Goal: Information Seeking & Learning: Check status

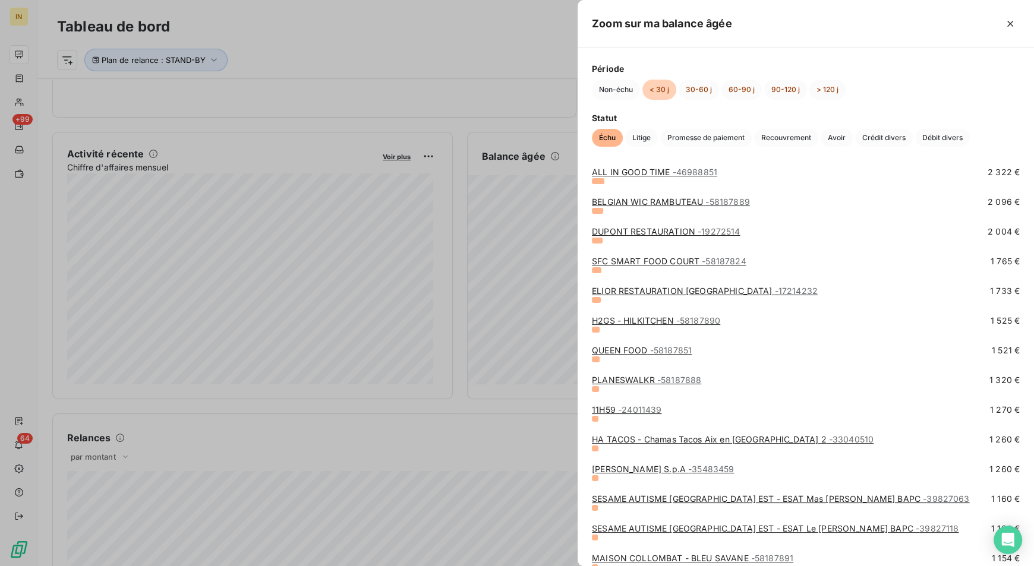
scroll to position [582, 0]
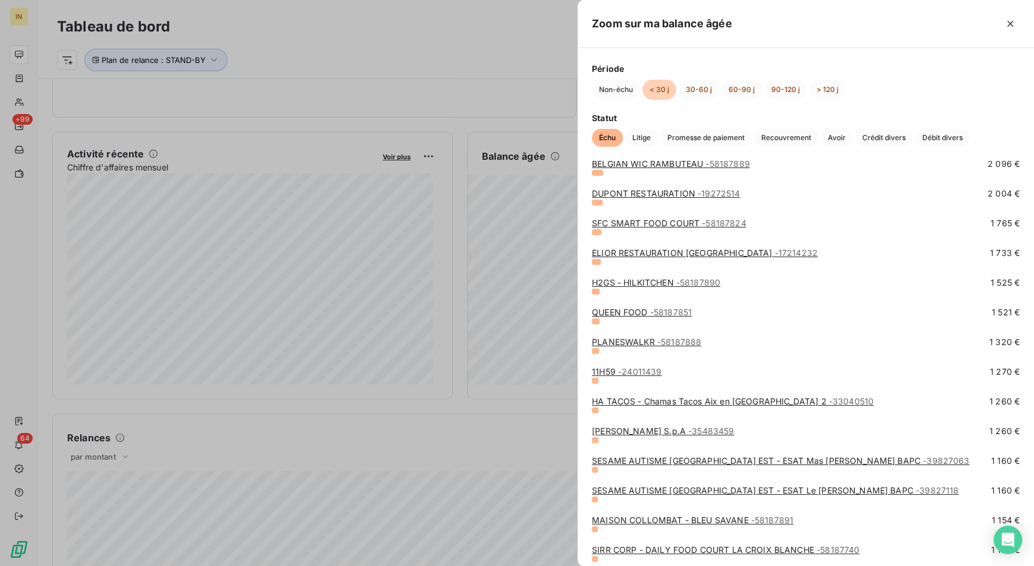
click at [466, 210] on div at bounding box center [517, 283] width 1034 height 566
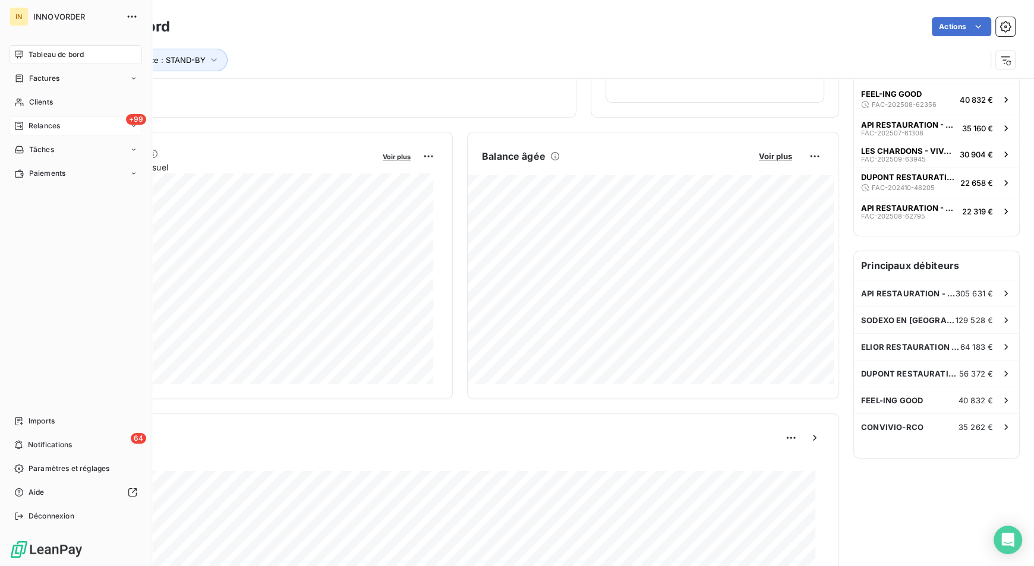
click at [44, 124] on span "Relances" at bounding box center [44, 126] width 31 height 11
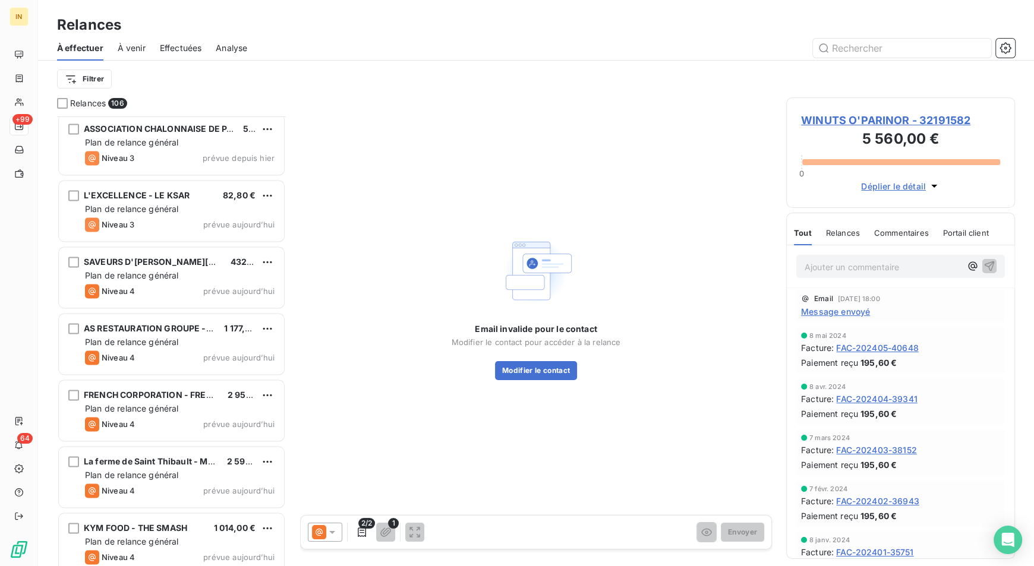
scroll to position [6606, 0]
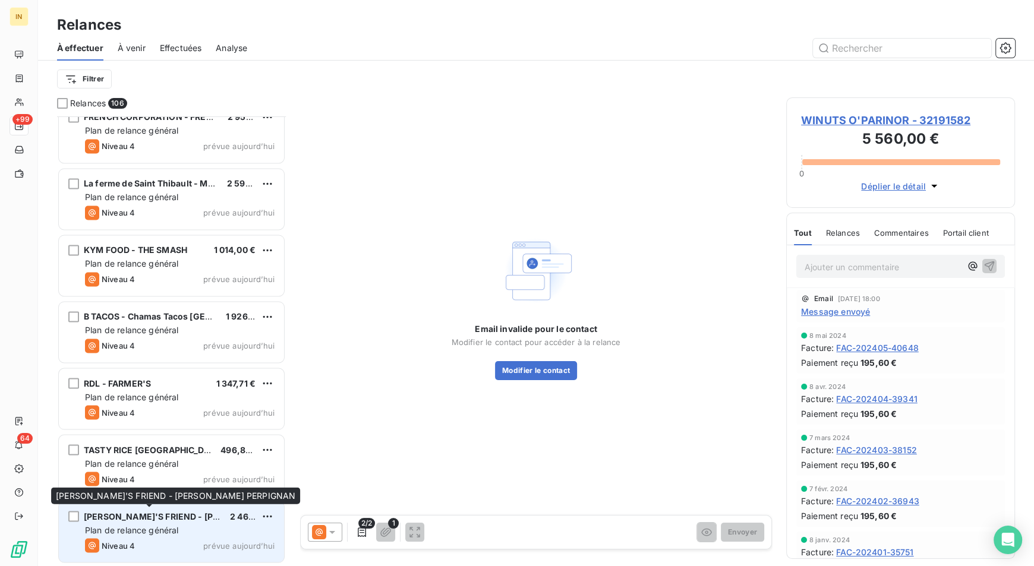
click at [179, 519] on span "[PERSON_NAME]'S FRIEND - [PERSON_NAME] PERPIGNAN" at bounding box center [206, 516] width 244 height 10
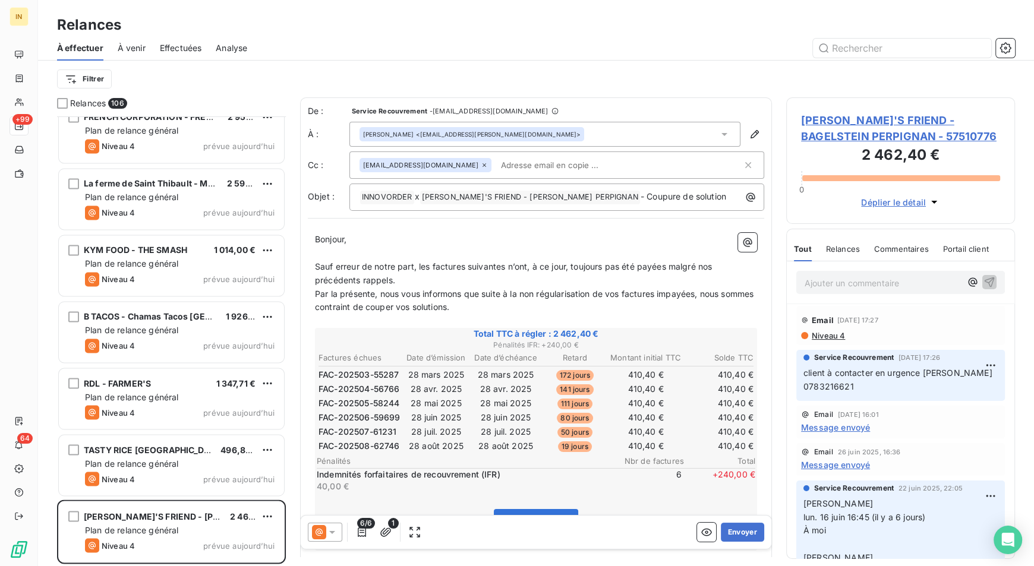
click at [833, 281] on p "Ajouter un commentaire ﻿" at bounding box center [883, 283] width 156 height 15
click at [845, 335] on span "Shap OLIVA-ZARRABI" at bounding box center [870, 336] width 89 height 10
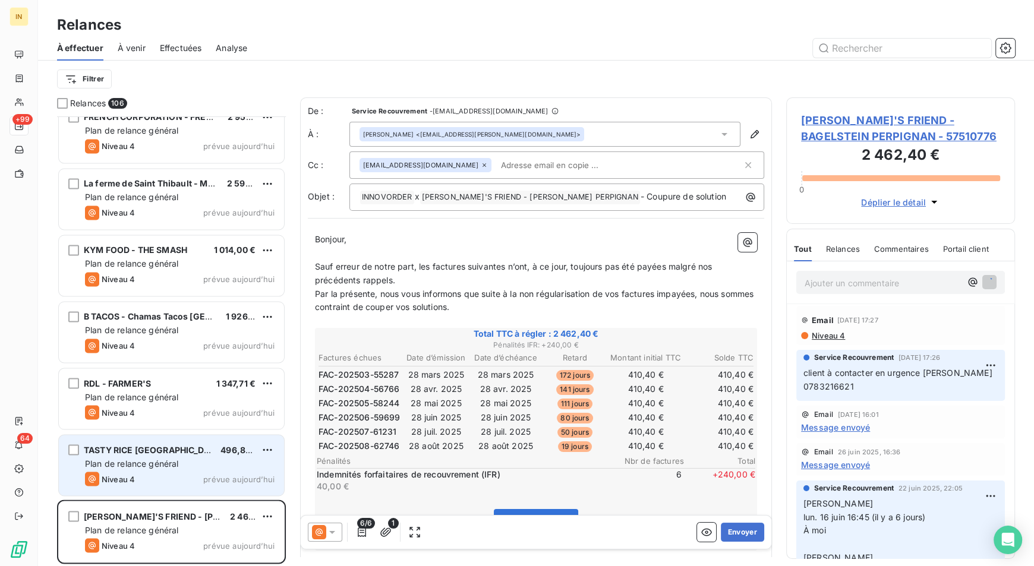
click at [137, 459] on span "Plan de relance général" at bounding box center [131, 463] width 93 height 10
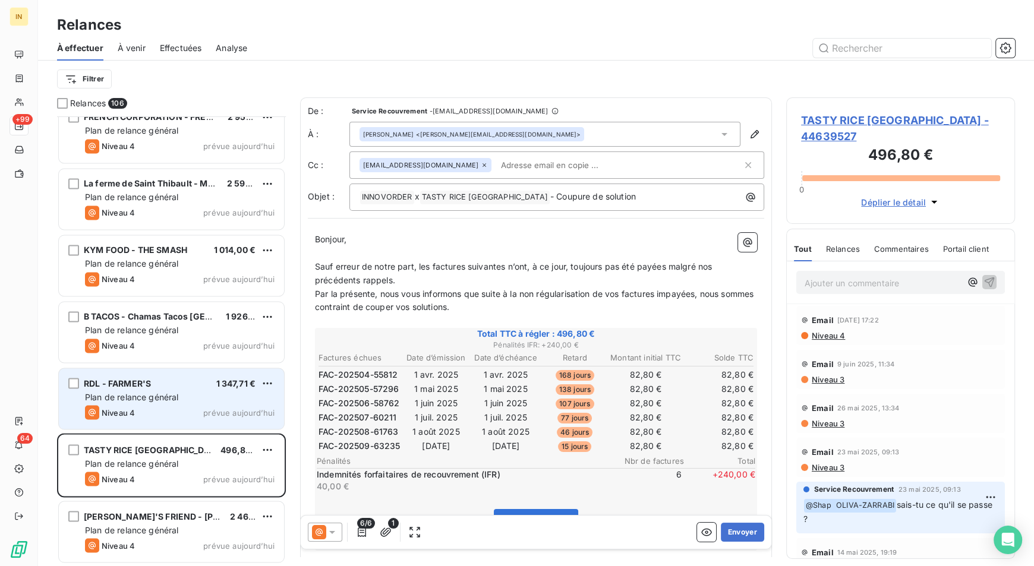
click at [209, 375] on div "RDL - [PERSON_NAME] 1 347,71 € Plan de relance général [PERSON_NAME] 4 prévue a…" at bounding box center [171, 398] width 225 height 61
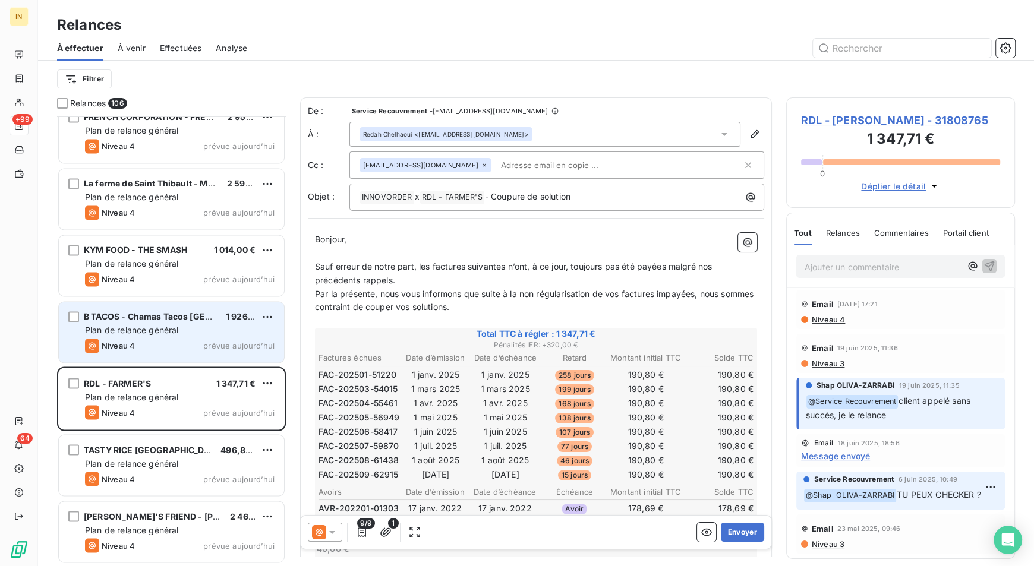
click at [208, 336] on div "B TACOS - Chamas Tacos [GEOGRAPHIC_DATA] 1 926,92 € Plan de relance général [PE…" at bounding box center [171, 332] width 225 height 61
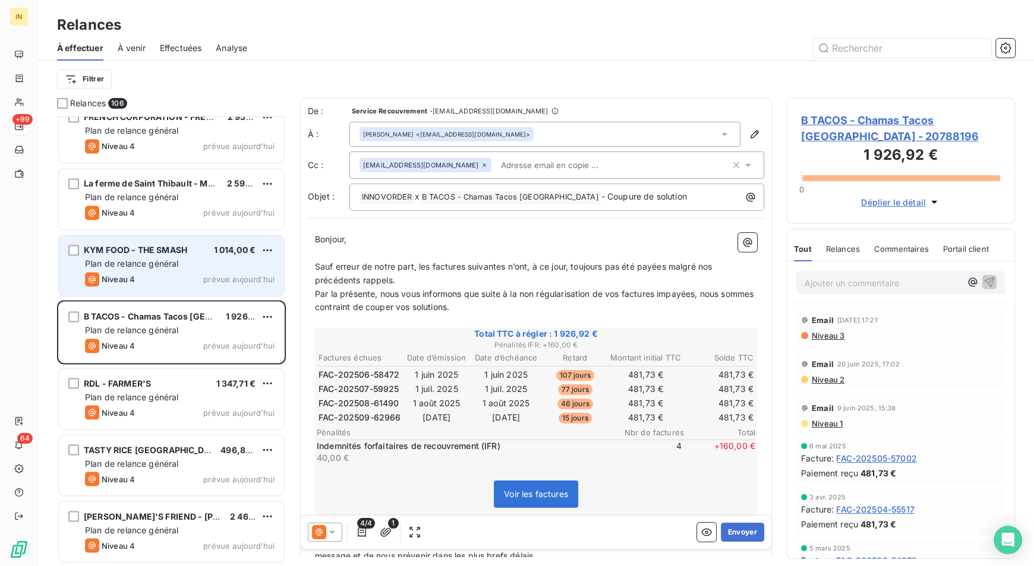
click at [174, 259] on span "Plan de relance général" at bounding box center [131, 264] width 93 height 10
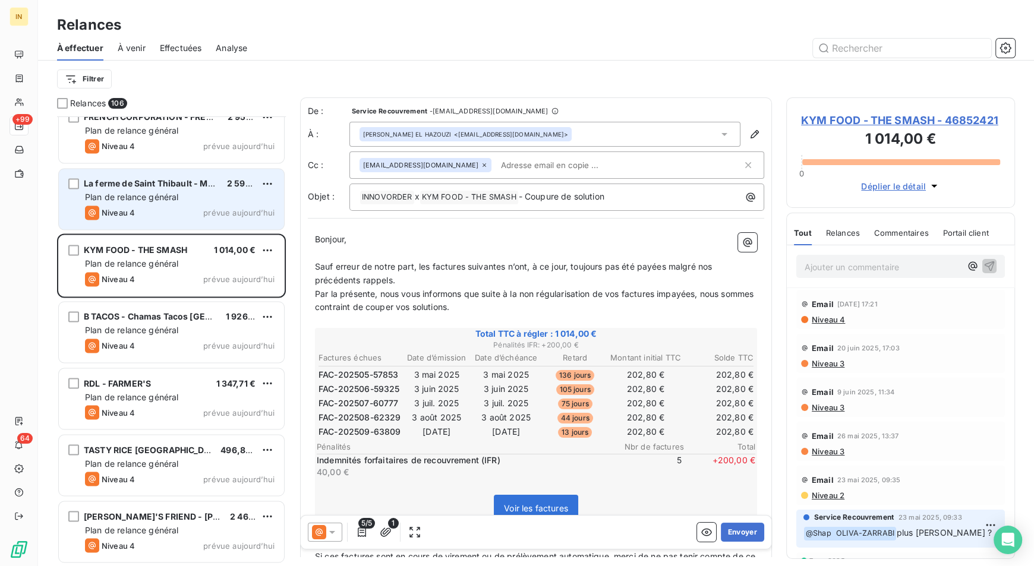
click at [166, 207] on div "Niveau 4 prévue aujourd’hui" at bounding box center [180, 213] width 190 height 14
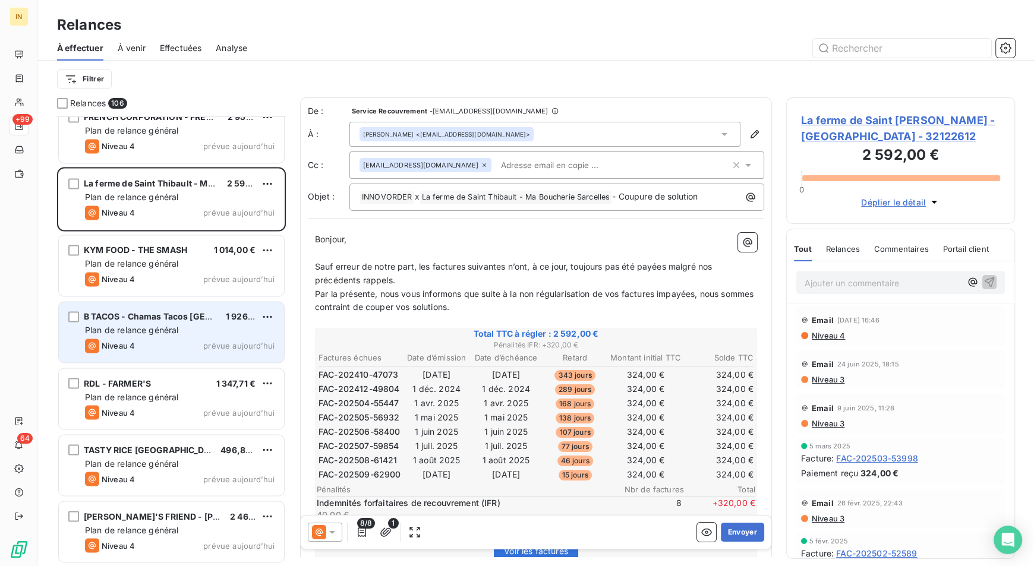
click at [183, 317] on span "B TACOS - Chamas Tacos [GEOGRAPHIC_DATA]" at bounding box center [181, 316] width 194 height 10
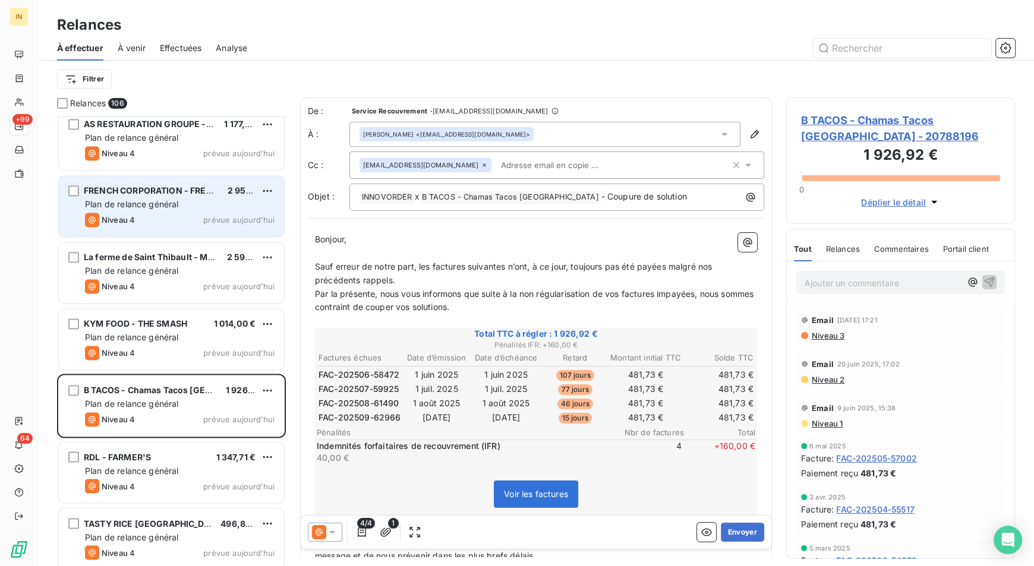
click at [169, 215] on div "Niveau 4 prévue aujourd’hui" at bounding box center [180, 220] width 190 height 14
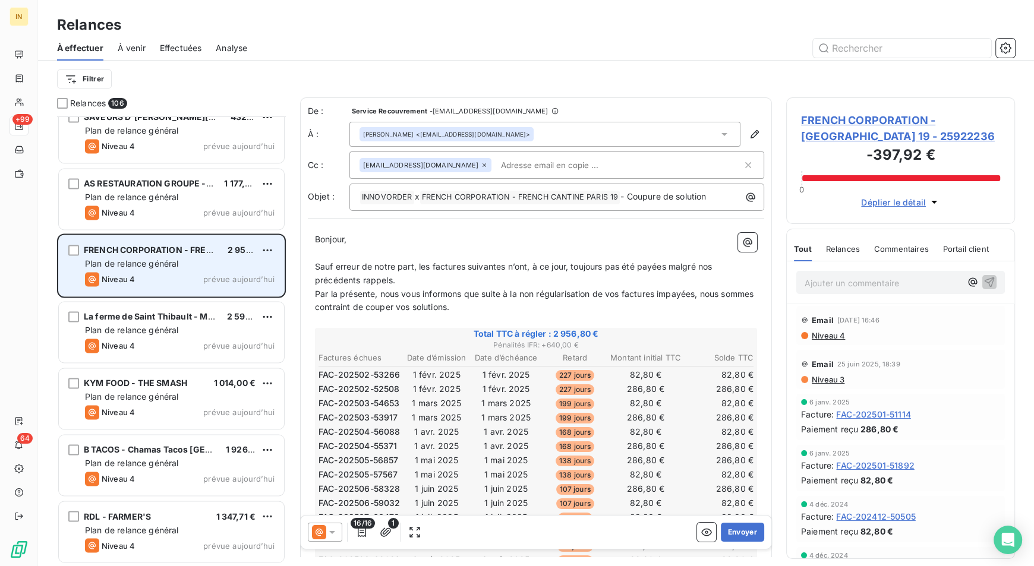
scroll to position [6471, 0]
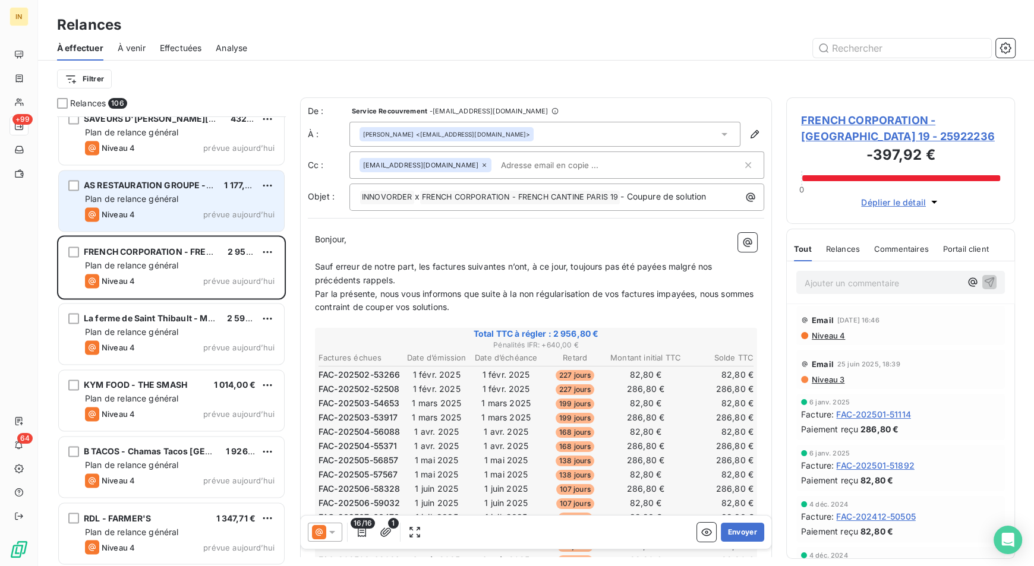
click at [176, 212] on div "Niveau 4 prévue aujourd’hui" at bounding box center [180, 214] width 190 height 14
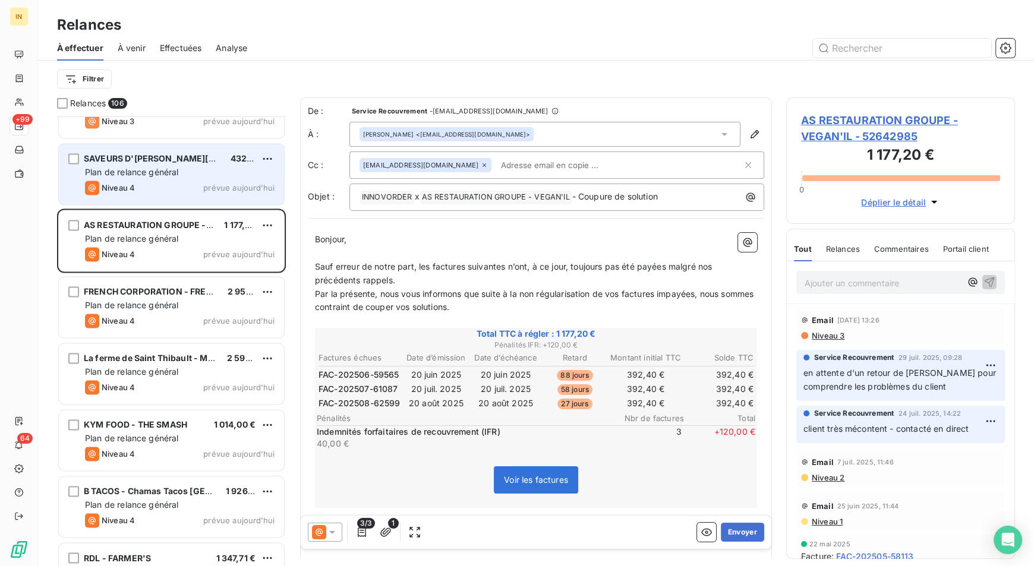
scroll to position [6427, 0]
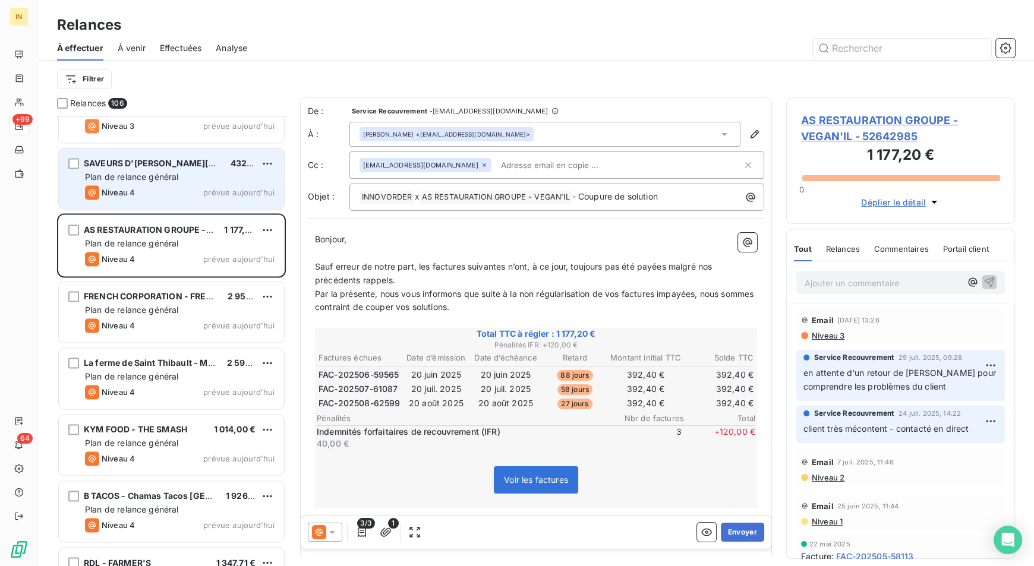
click at [200, 167] on div "SAVEURS D'[PERSON_NAME] 432,00 €" at bounding box center [180, 163] width 190 height 11
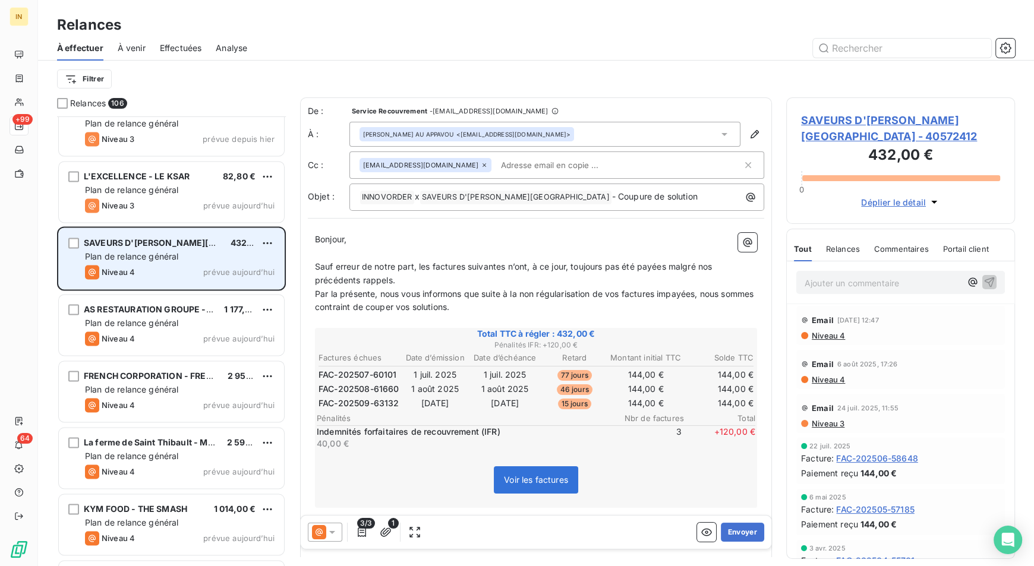
scroll to position [6345, 0]
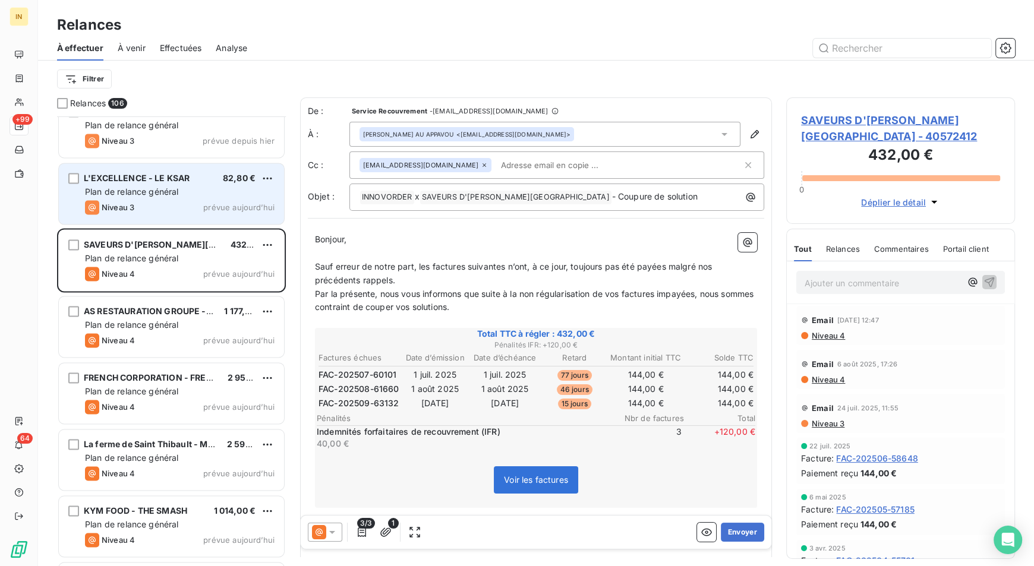
click at [193, 178] on div "L'EXCELLENCE - LE KSAR 82,80 €" at bounding box center [180, 178] width 190 height 11
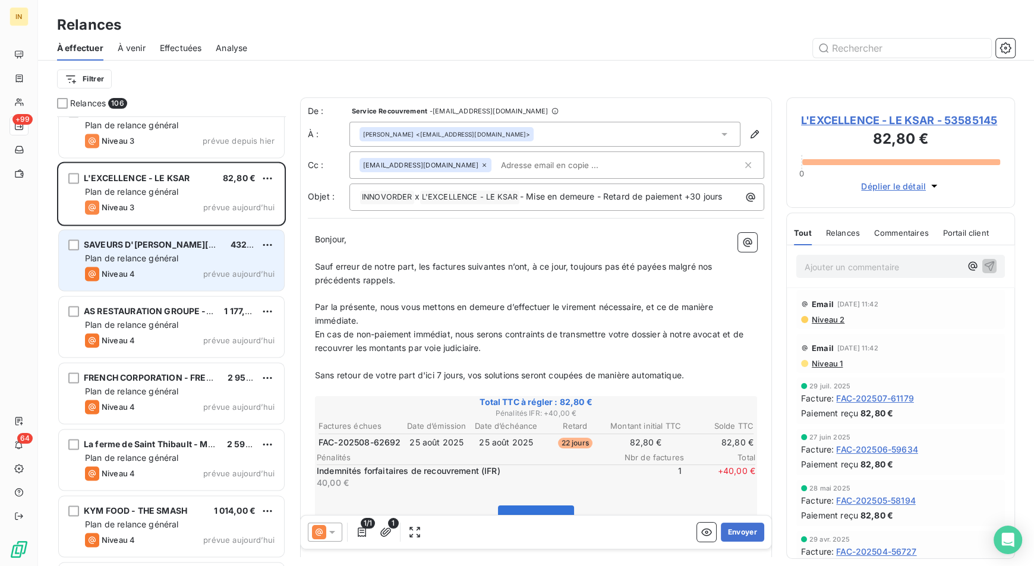
click at [187, 267] on div "Niveau 4 prévue aujourd’hui" at bounding box center [180, 274] width 190 height 14
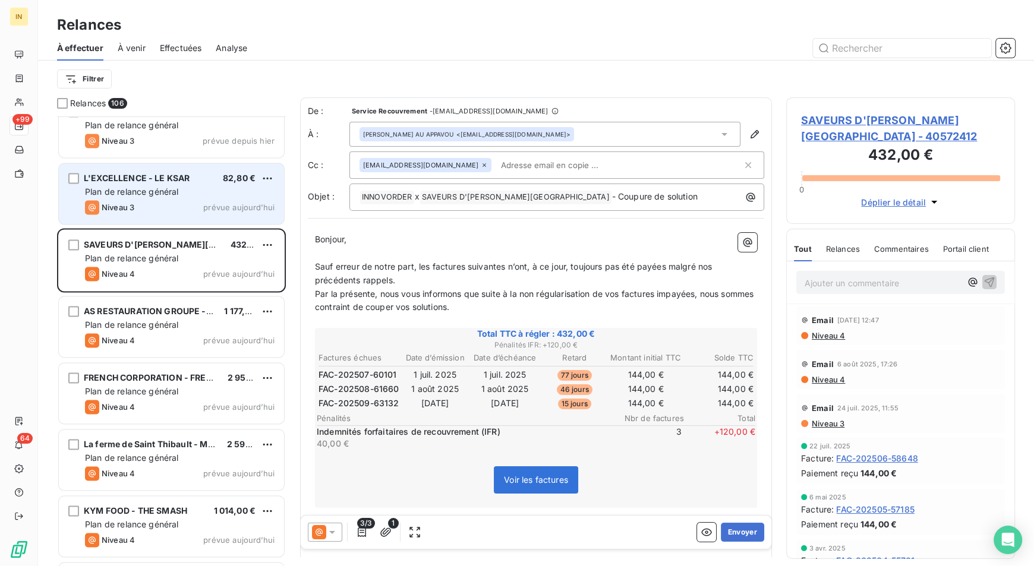
click at [190, 187] on div "Plan de relance général" at bounding box center [180, 192] width 190 height 12
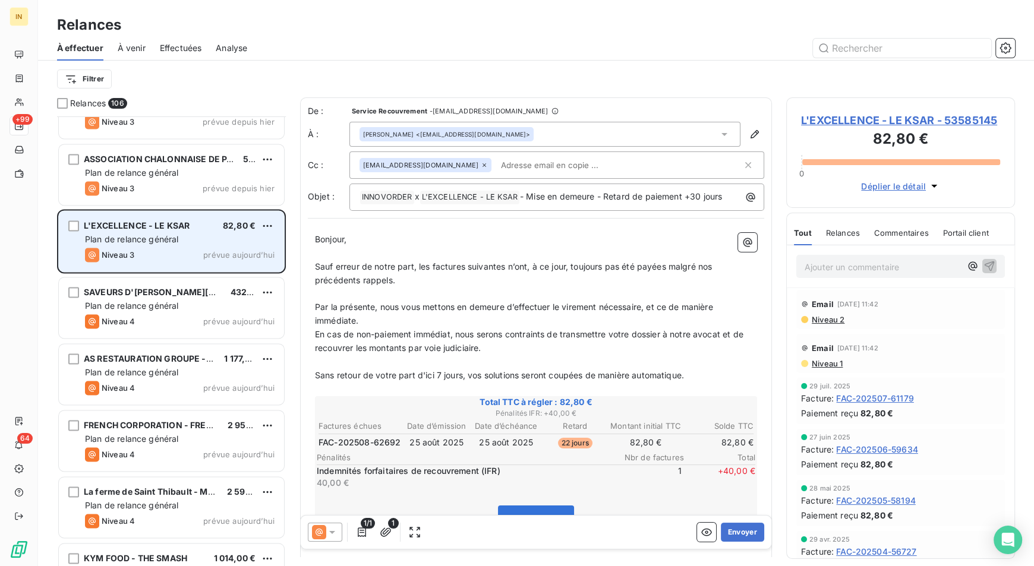
scroll to position [6292, 0]
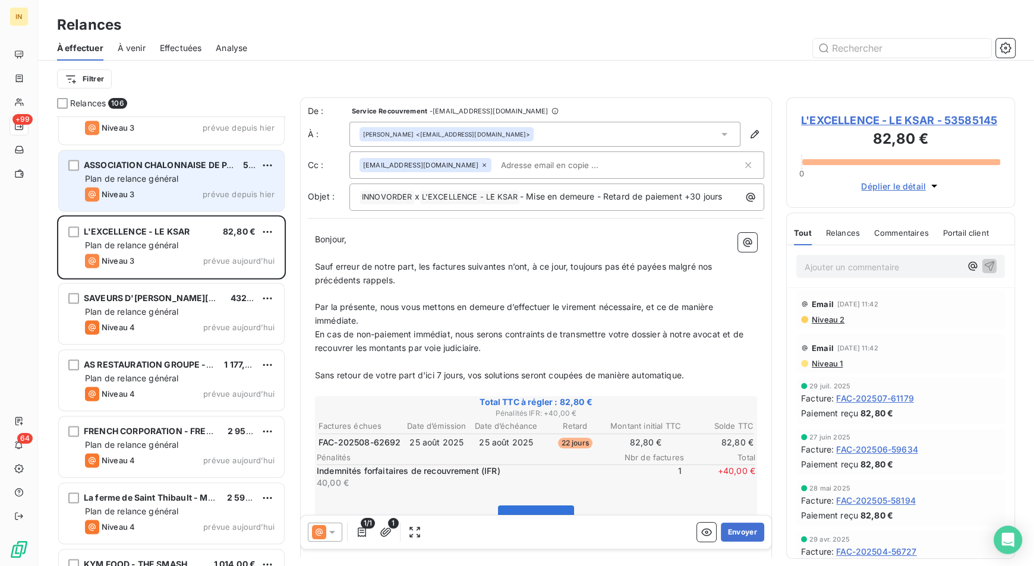
click at [188, 199] on div "Niveau 3 prévue depuis hier" at bounding box center [180, 194] width 190 height 14
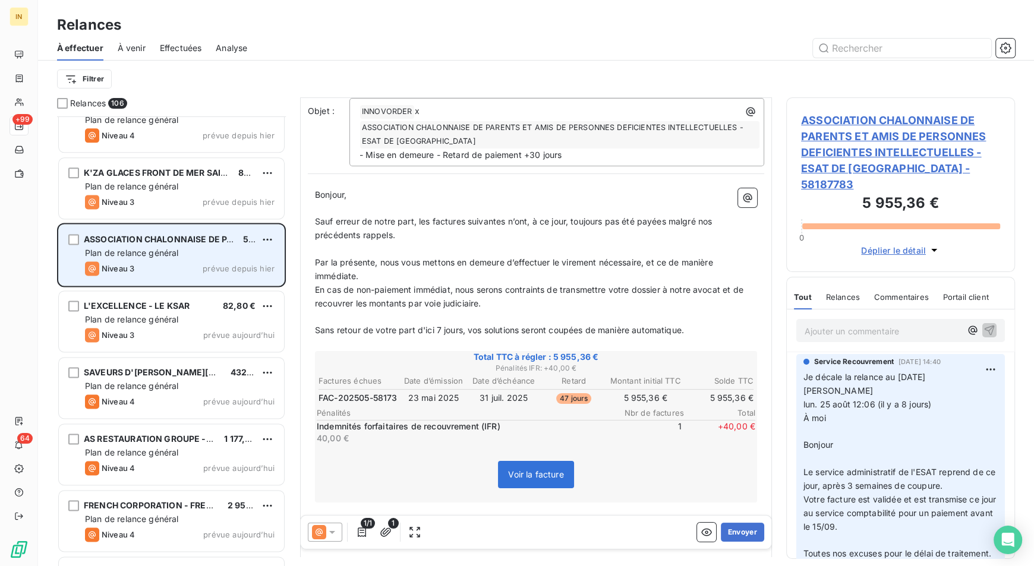
scroll to position [6210, 0]
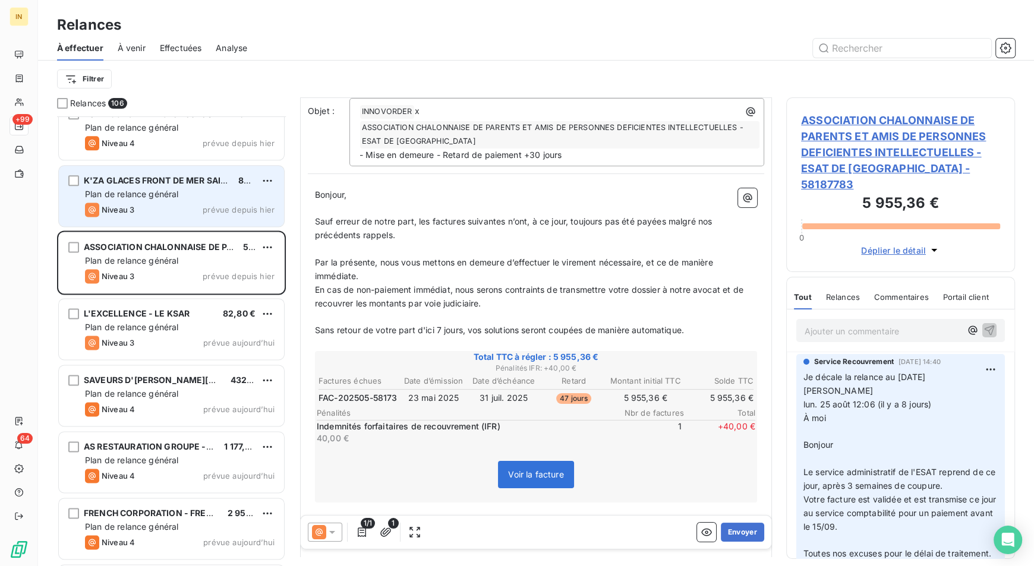
click at [190, 189] on div "Plan de relance général" at bounding box center [180, 194] width 190 height 12
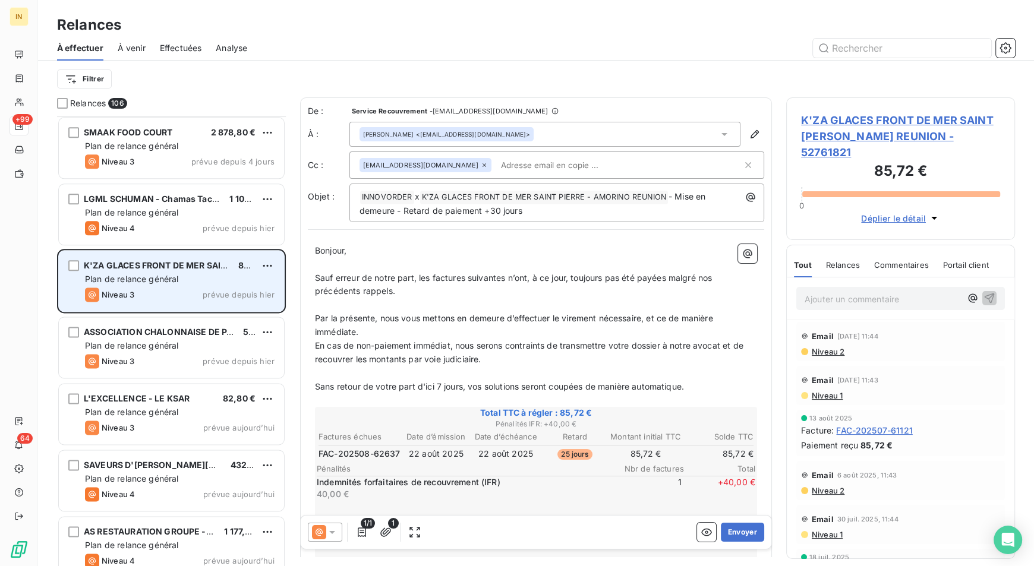
scroll to position [6124, 0]
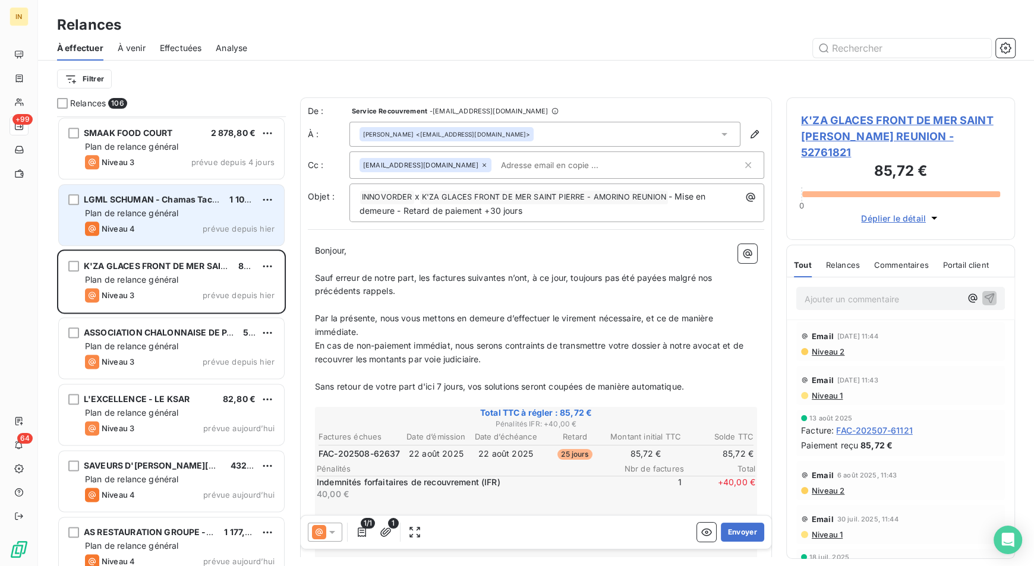
click at [206, 207] on div "Plan de relance général" at bounding box center [180, 213] width 190 height 12
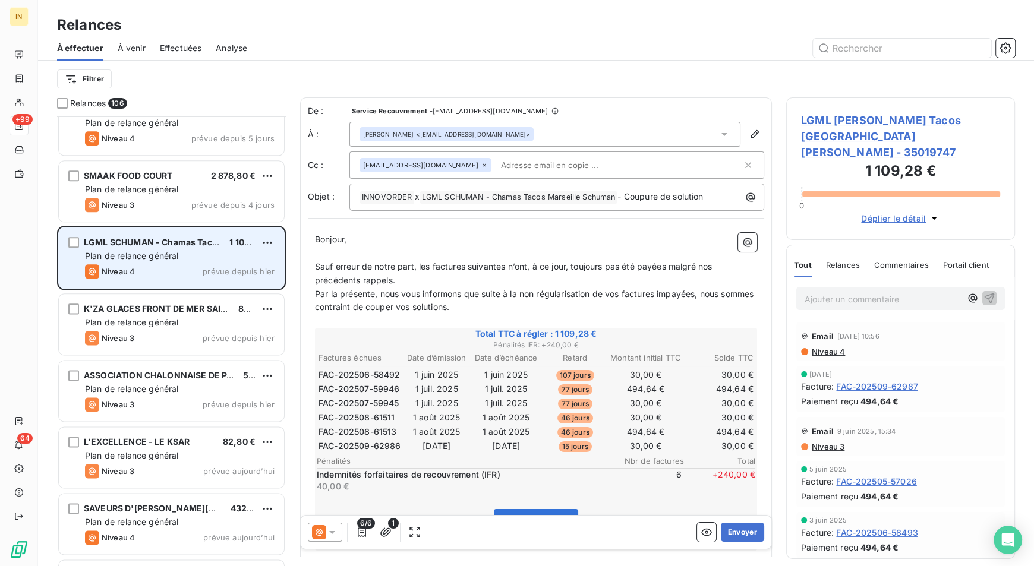
scroll to position [6080, 0]
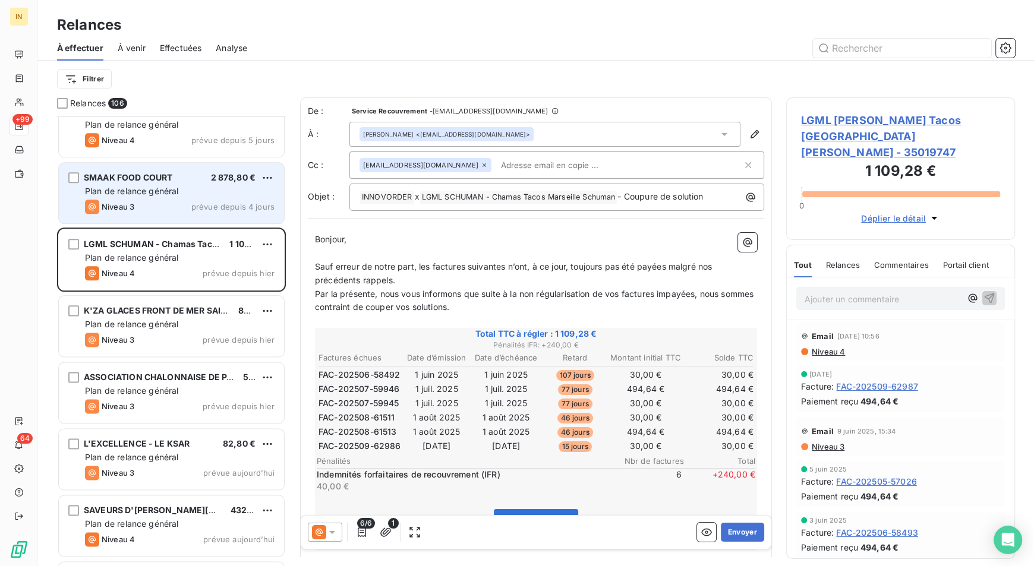
click at [169, 199] on div "SMAAK FOOD COURT 2 878,80 € Plan de relance général [PERSON_NAME] 3 prévue depu…" at bounding box center [171, 193] width 225 height 61
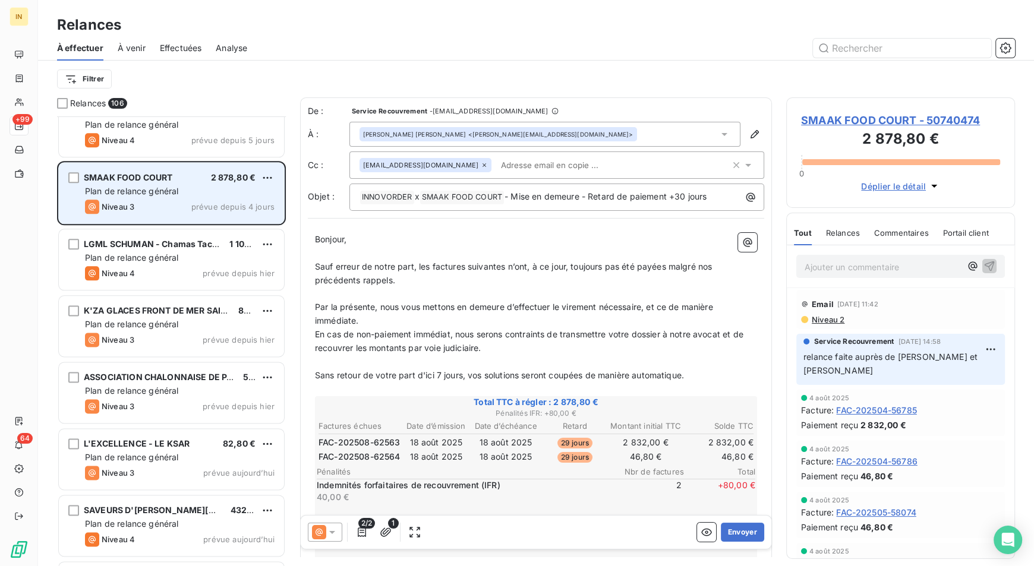
scroll to position [6023, 0]
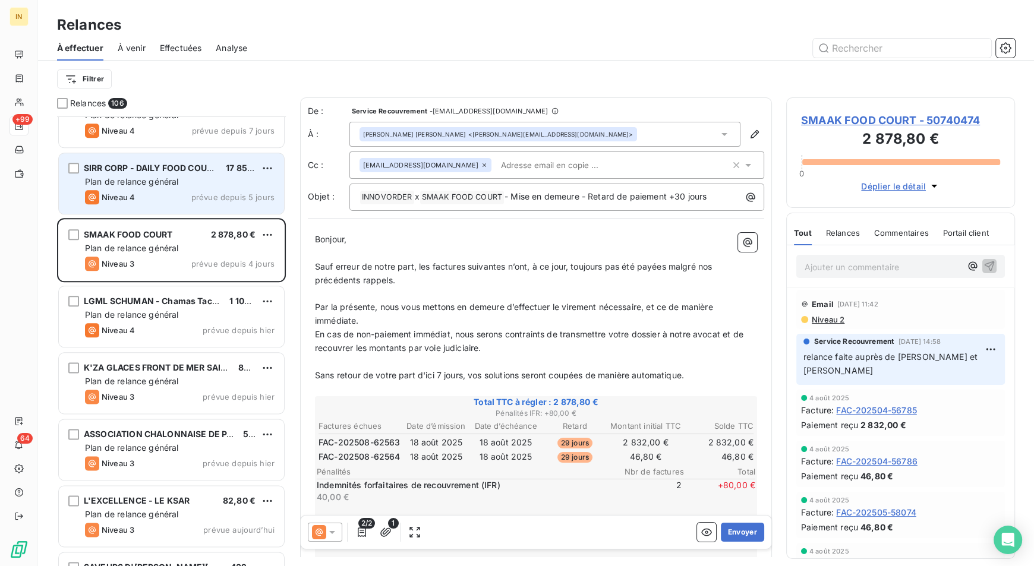
click at [177, 194] on div "Niveau 4 prévue depuis 5 jours" at bounding box center [180, 197] width 190 height 14
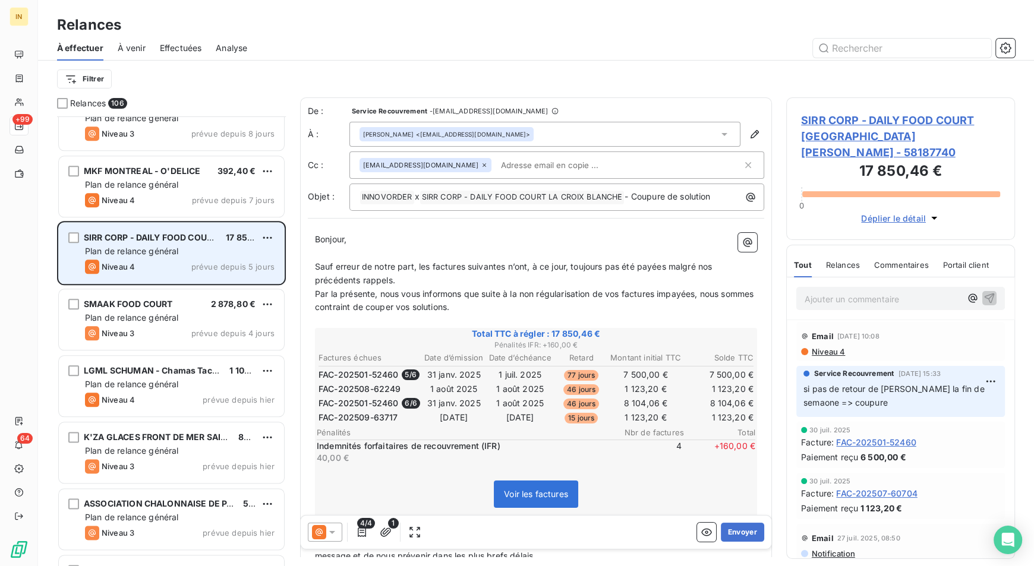
scroll to position [5952, 0]
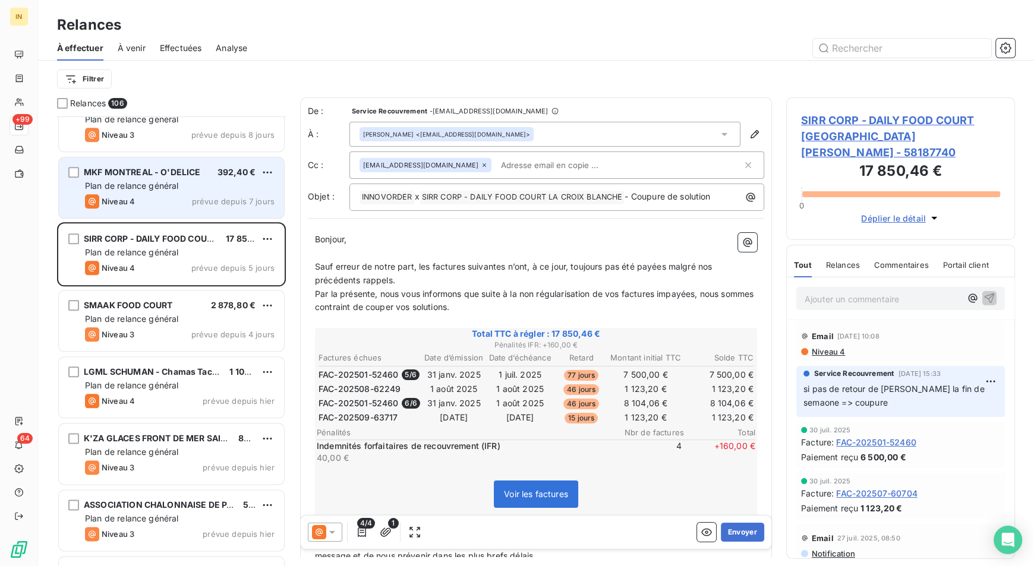
click at [199, 198] on span "prévue depuis 7 jours" at bounding box center [233, 202] width 83 height 10
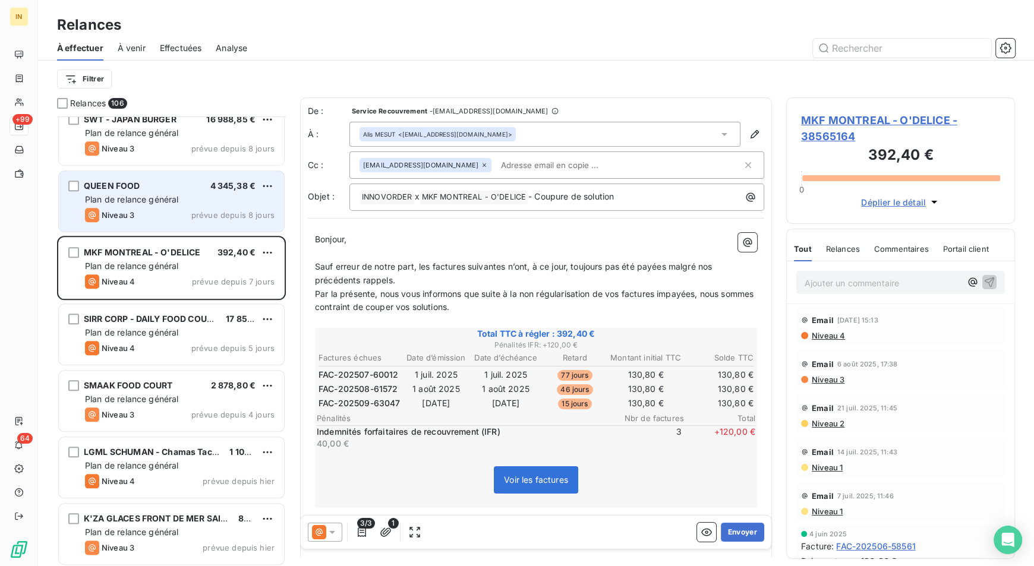
scroll to position [5865, 0]
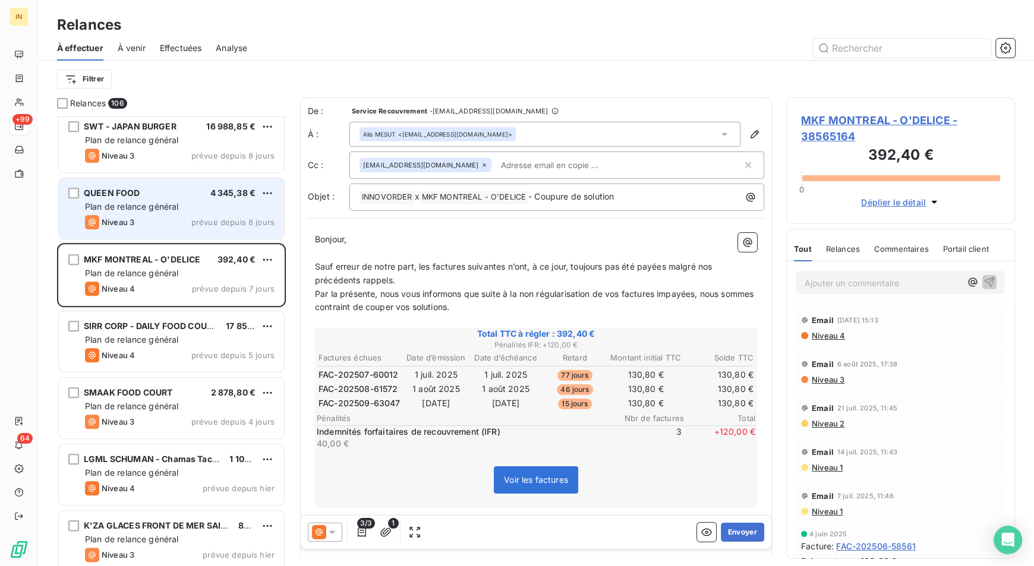
click at [187, 196] on div "QUEEN FOOD 4 345,38 €" at bounding box center [180, 193] width 190 height 11
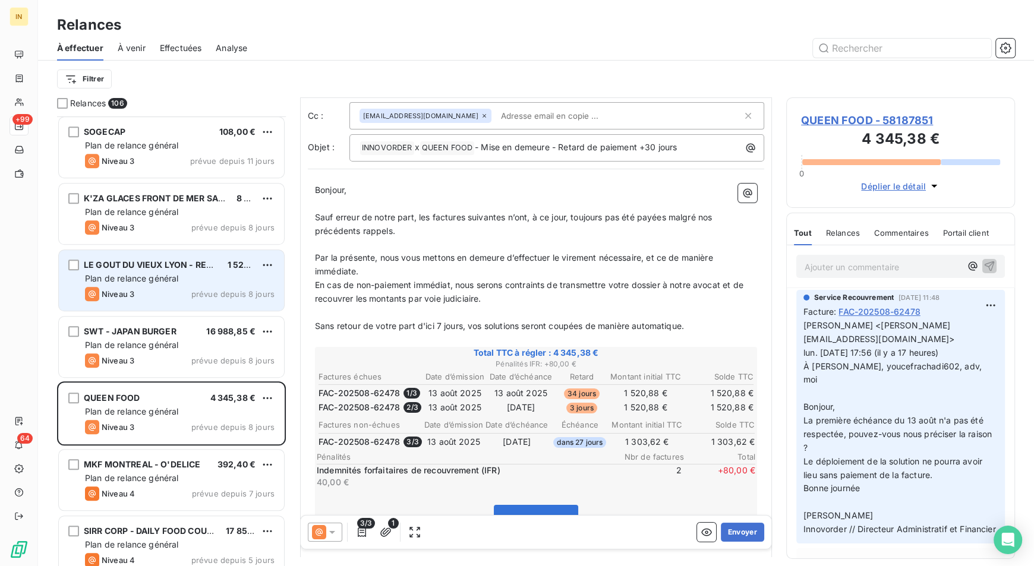
scroll to position [5660, 0]
click at [178, 268] on span "LE GOUT DU VIEUX LYON - RESTAURANT SAISONS" at bounding box center [188, 265] width 208 height 10
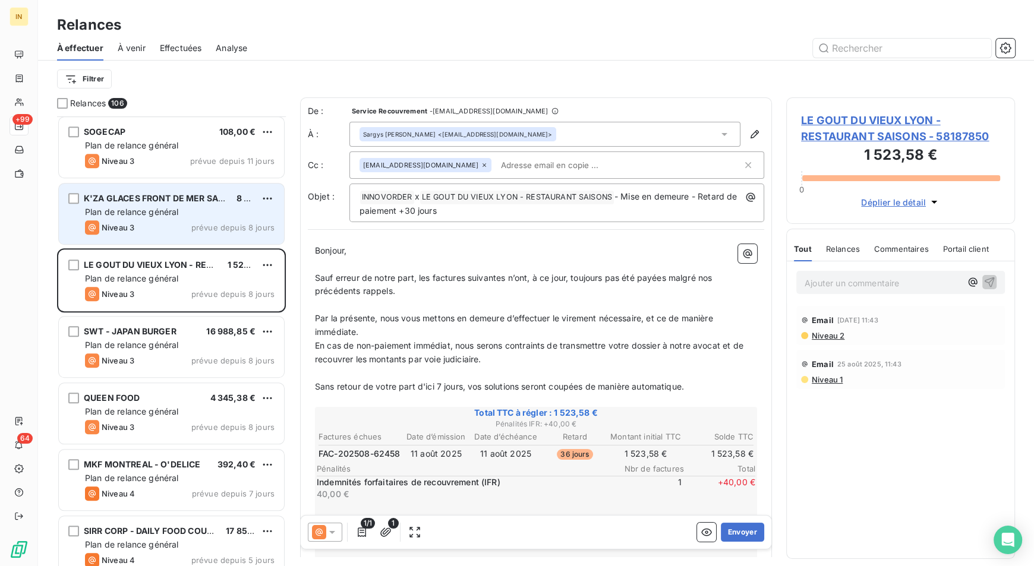
click at [210, 197] on span "K'ZA GLACES FRONT DE MER SAINT PIERRE - AMORINO SAINT DENIS LA REUNION" at bounding box center [254, 198] width 340 height 10
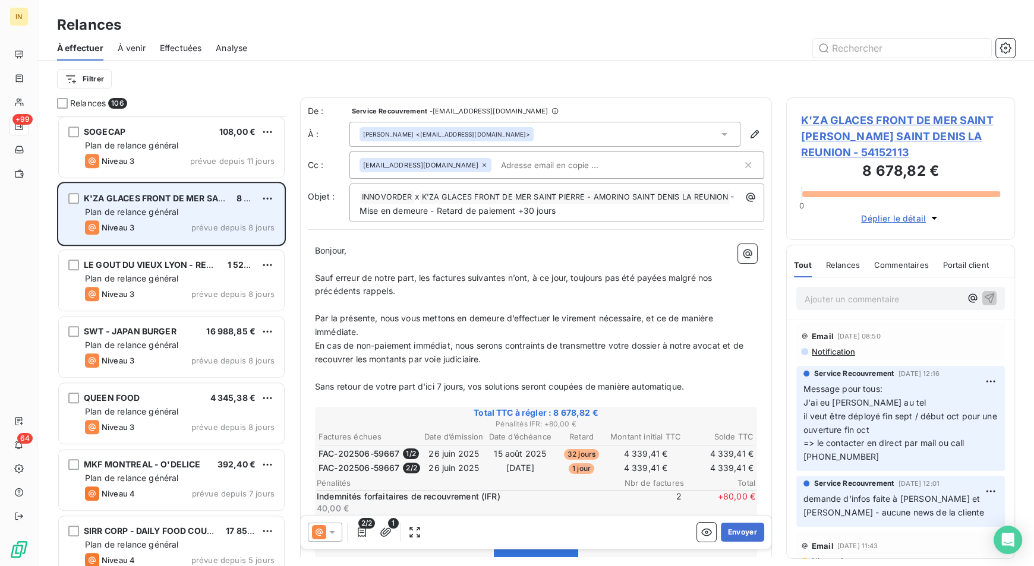
scroll to position [5625, 0]
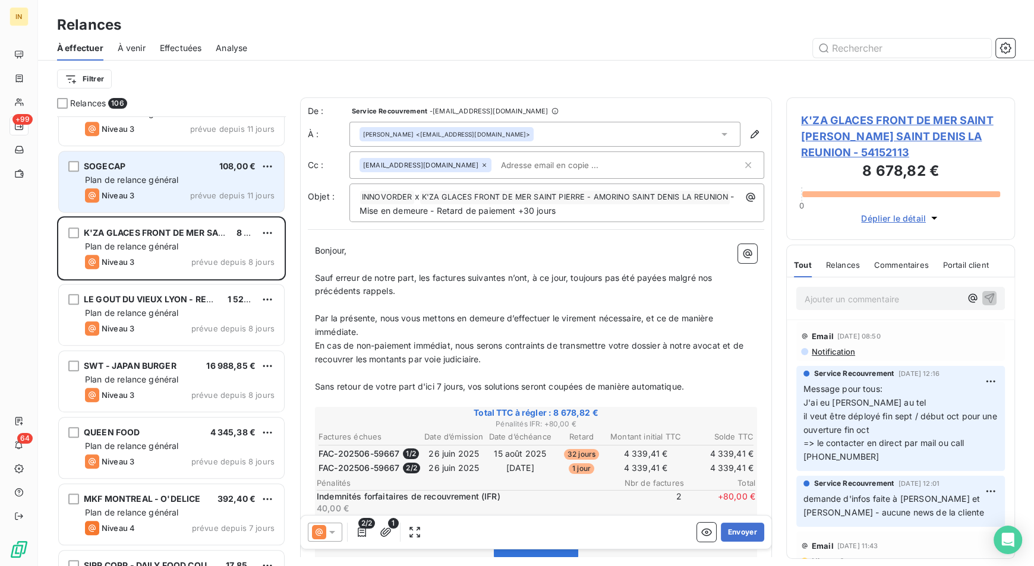
click at [169, 179] on span "Plan de relance général" at bounding box center [131, 180] width 93 height 10
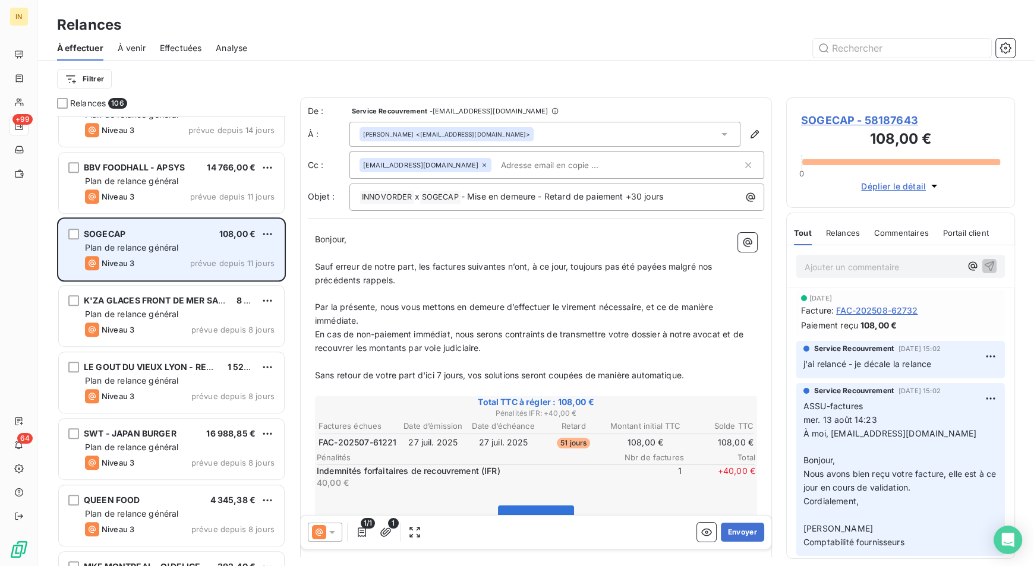
scroll to position [5546, 0]
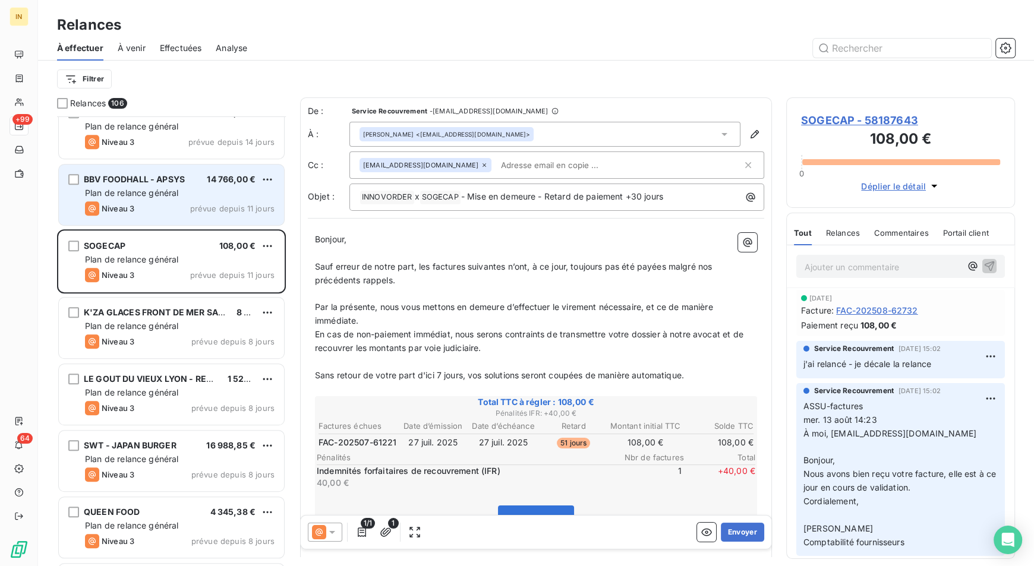
click at [163, 188] on span "Plan de relance général" at bounding box center [131, 193] width 93 height 10
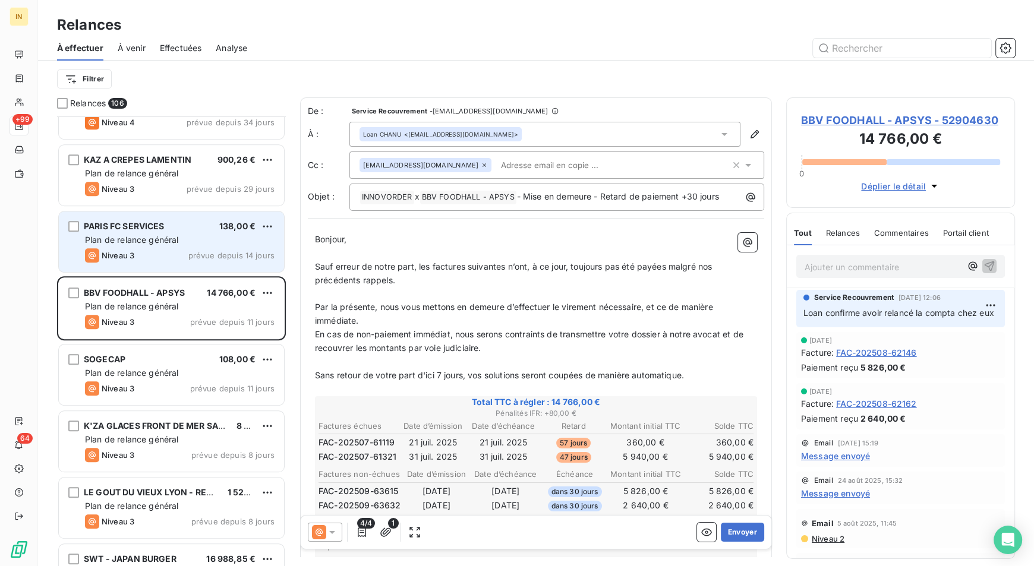
scroll to position [5431, 0]
click at [201, 251] on span "prévue depuis 14 jours" at bounding box center [231, 256] width 86 height 10
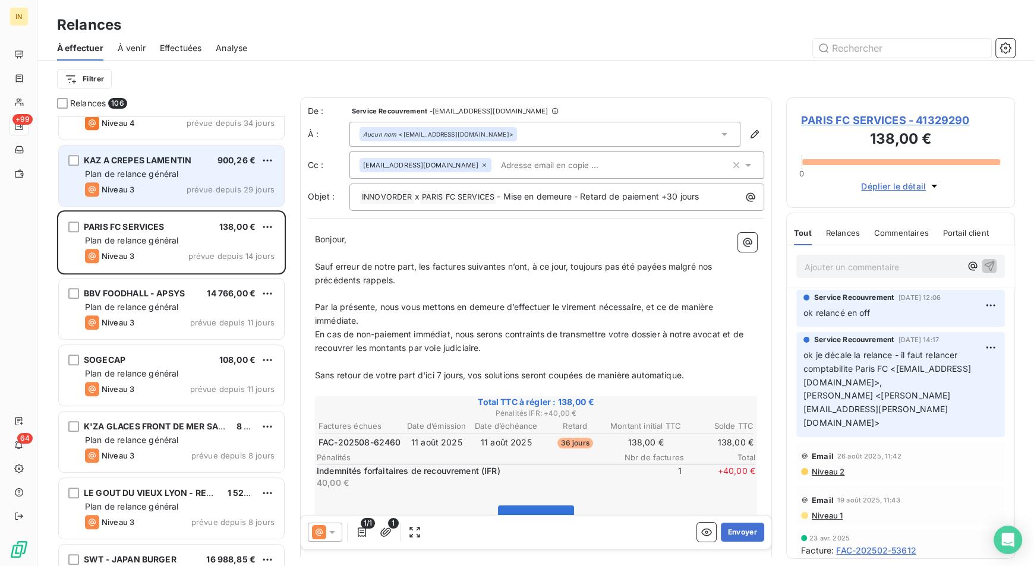
click at [169, 182] on div "Niveau 3 prévue depuis 29 jours" at bounding box center [180, 189] width 190 height 14
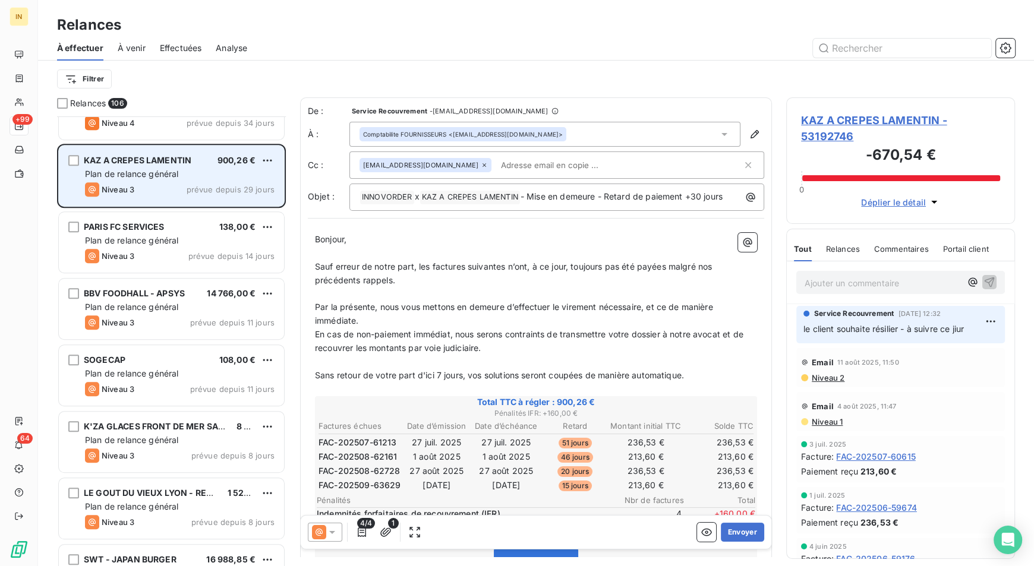
scroll to position [5358, 0]
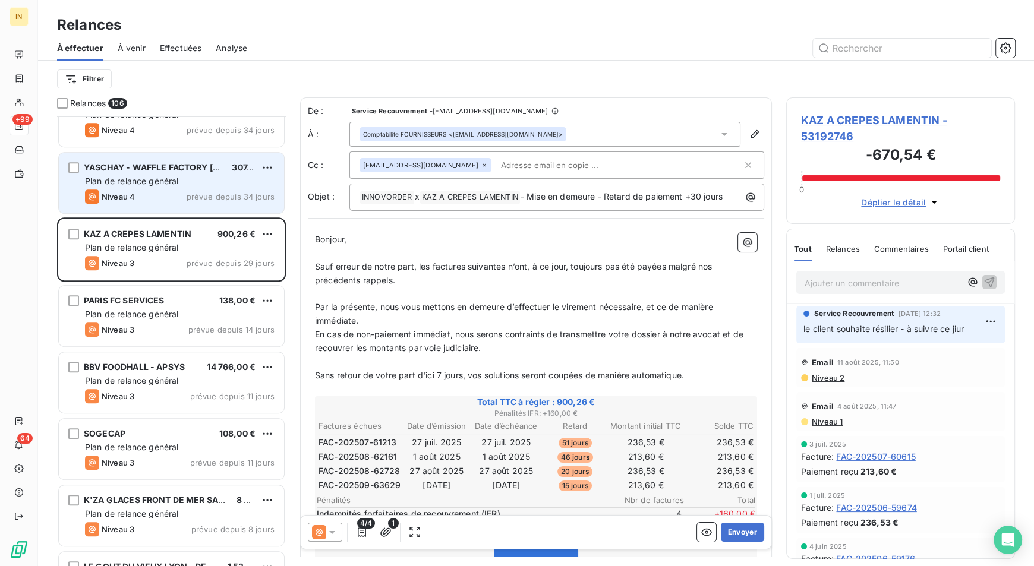
click at [229, 190] on div "Niveau 4 prévue depuis 34 jours" at bounding box center [180, 197] width 190 height 14
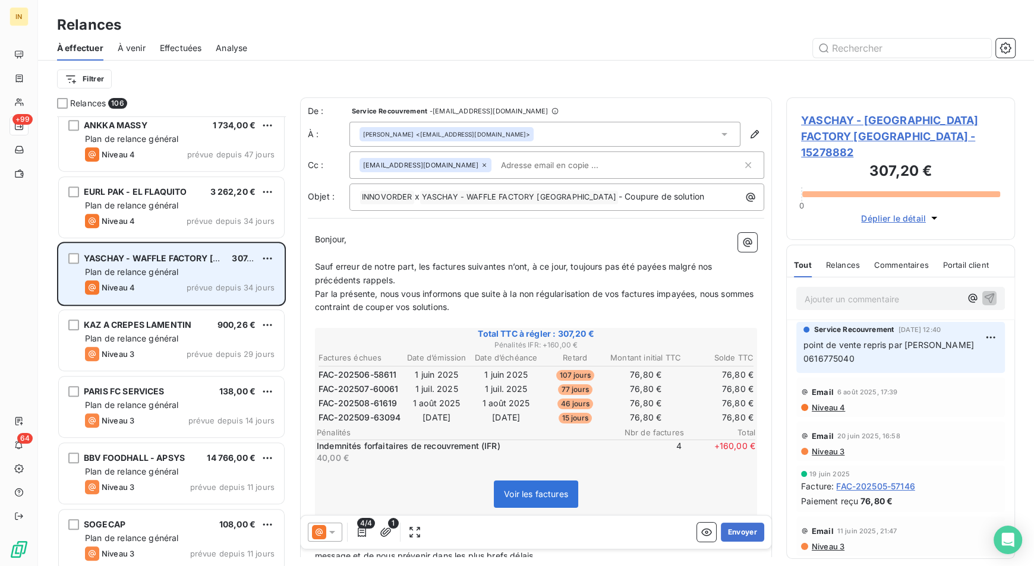
scroll to position [5247, 0]
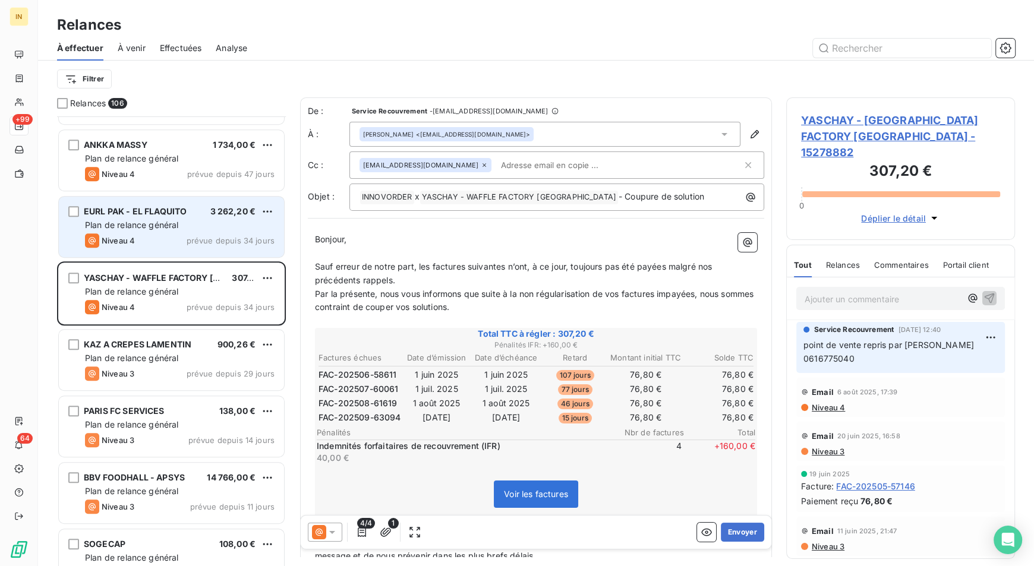
click at [181, 210] on span "EURL PAK - EL FLAQUITO" at bounding box center [135, 211] width 103 height 10
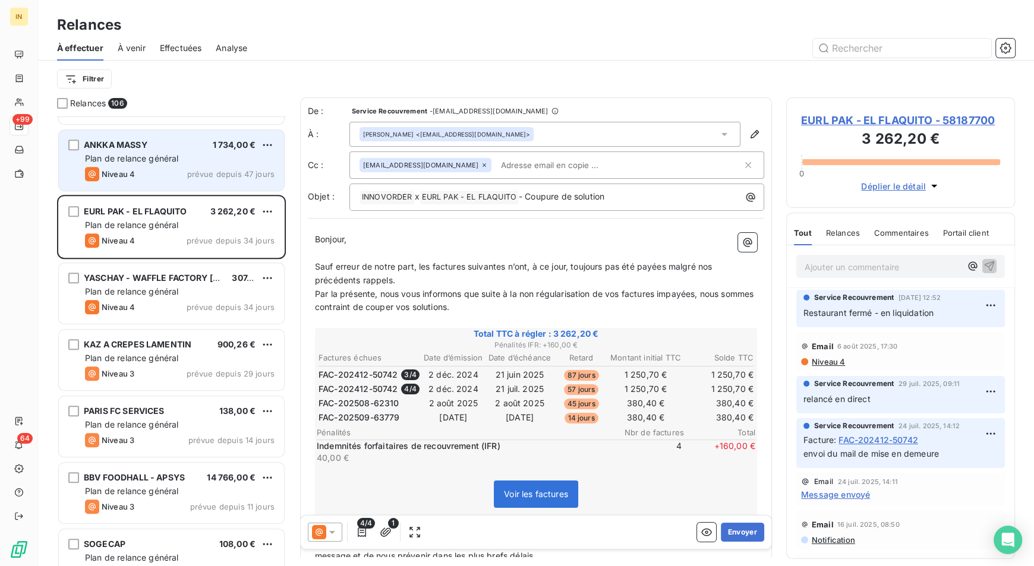
scroll to position [5209, 0]
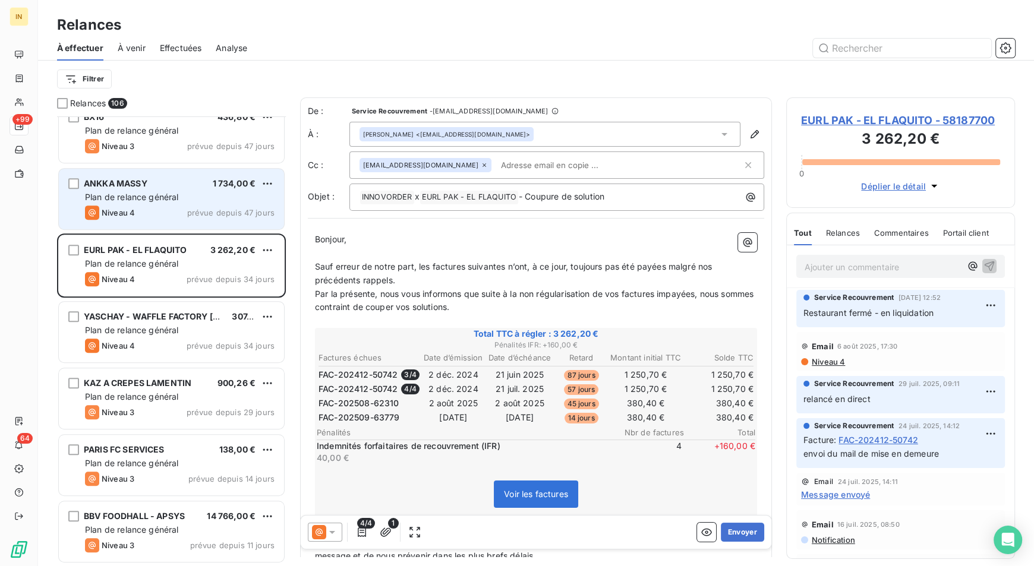
click at [167, 198] on span "Plan de relance général" at bounding box center [131, 197] width 93 height 10
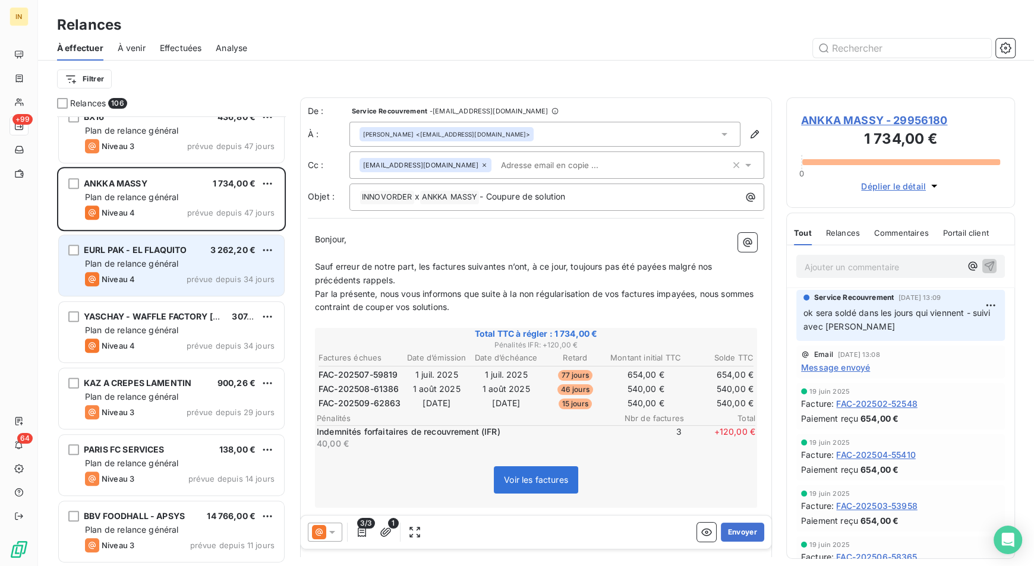
click at [176, 261] on span "Plan de relance général" at bounding box center [131, 264] width 93 height 10
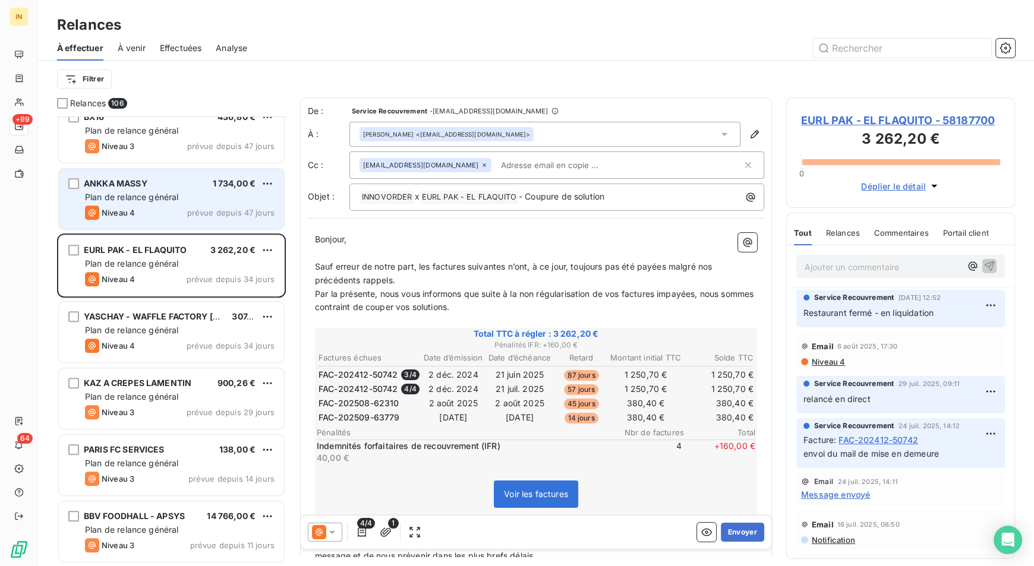
scroll to position [5129, 0]
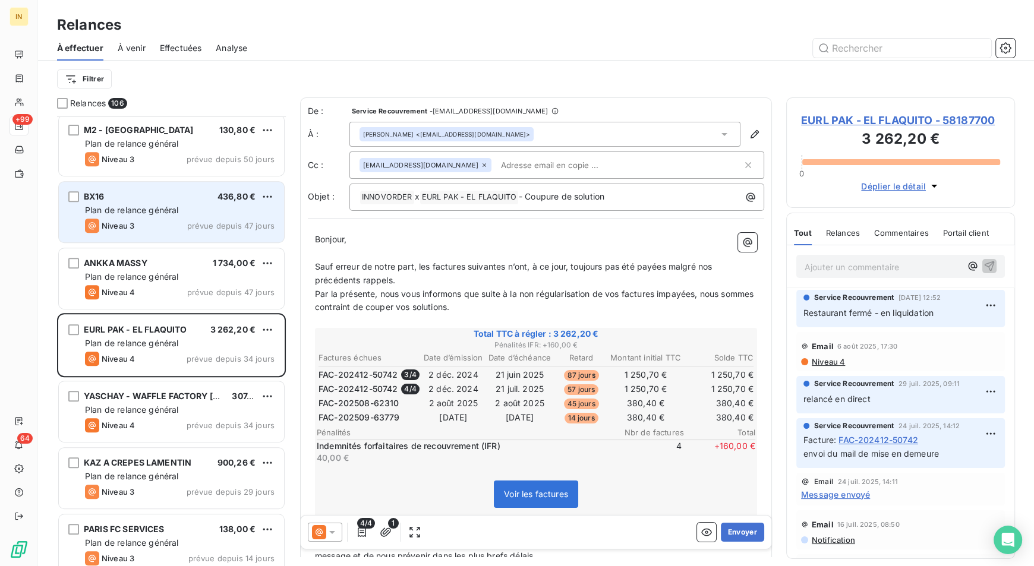
click at [154, 205] on span "Plan de relance général" at bounding box center [131, 210] width 93 height 10
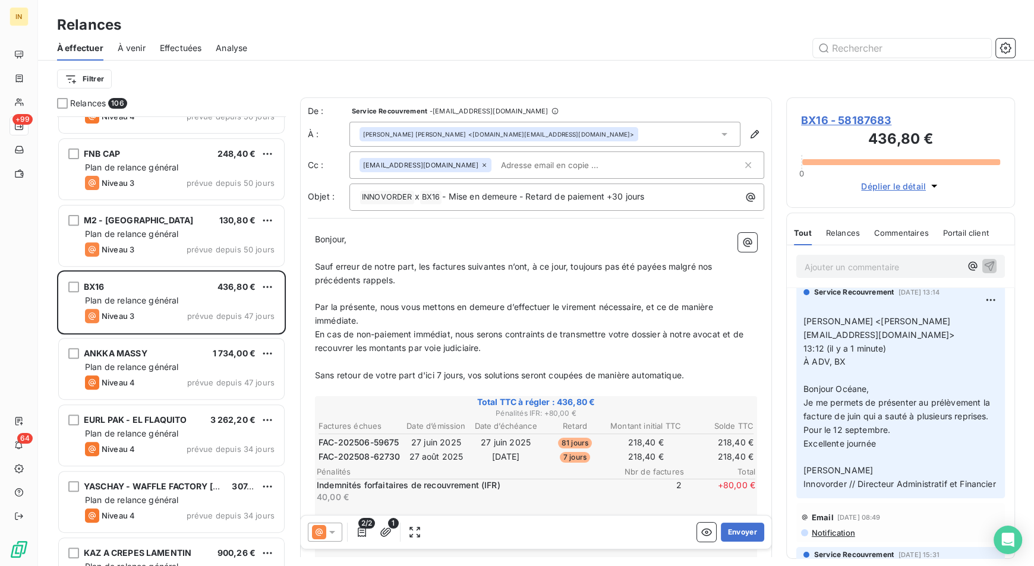
scroll to position [6, 0]
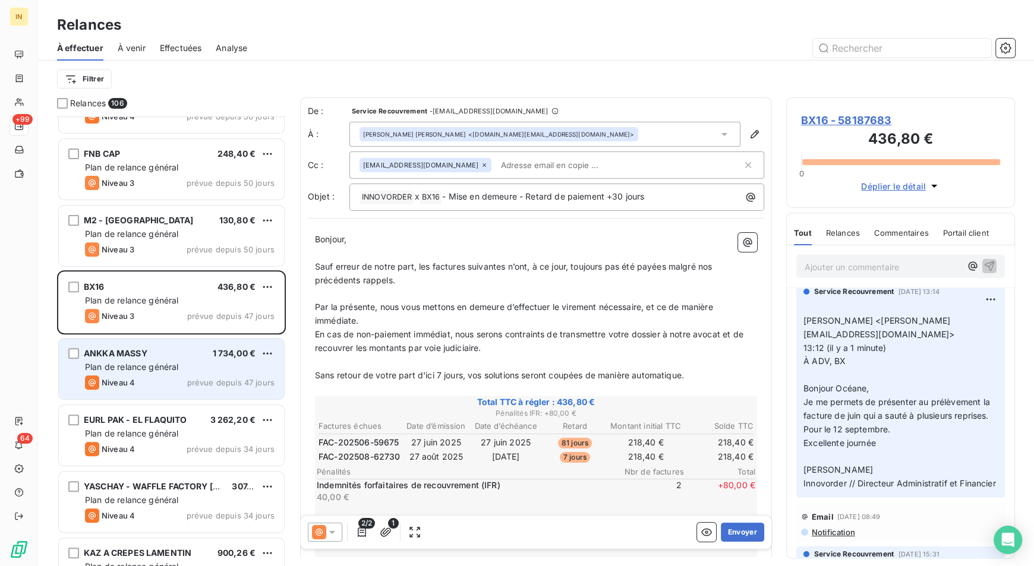
click at [165, 350] on div "ANKKA MASSY 1 734,00 €" at bounding box center [180, 353] width 190 height 11
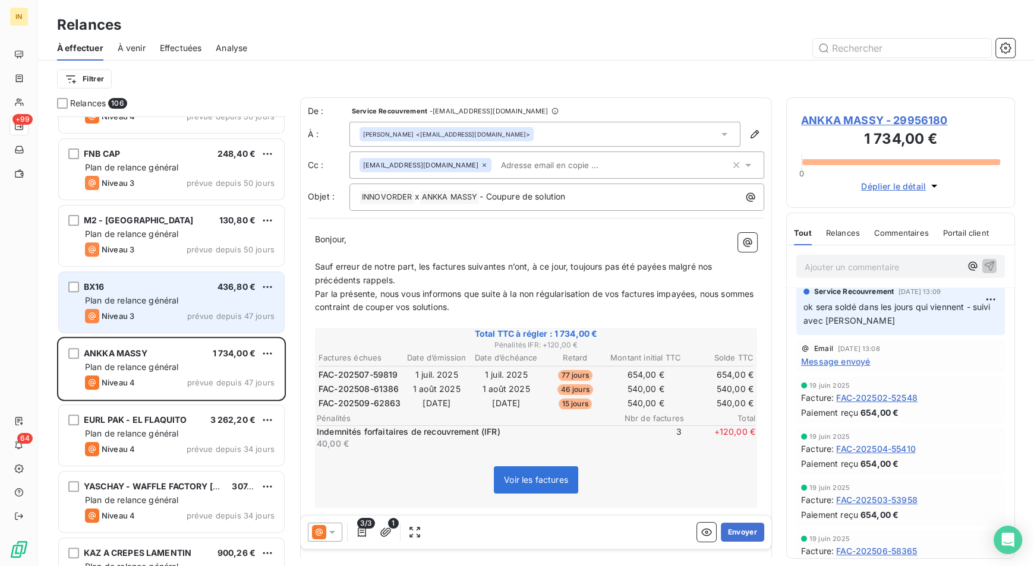
click at [152, 303] on span "Plan de relance général" at bounding box center [131, 300] width 93 height 10
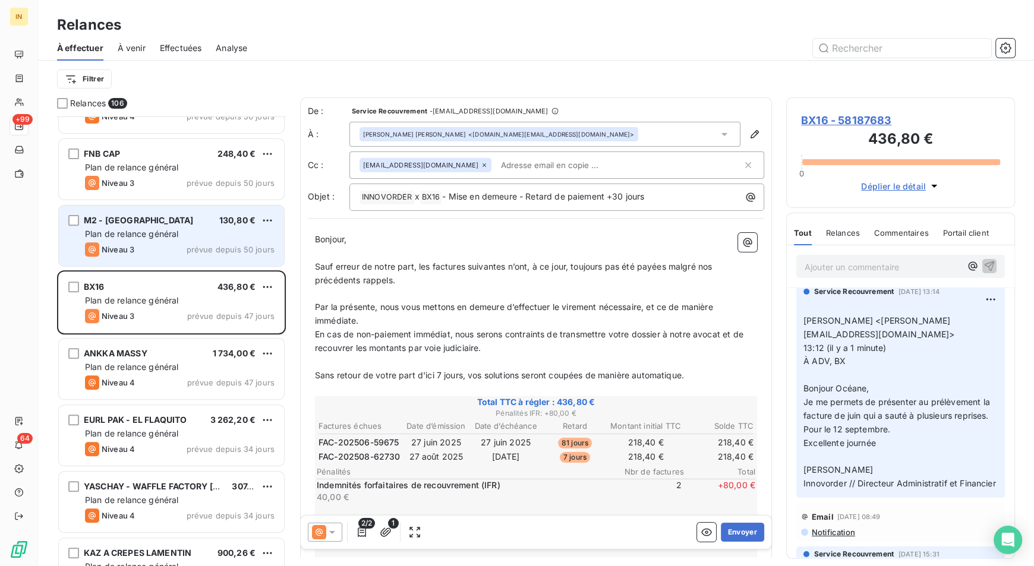
click at [159, 247] on div "Niveau 3 prévue depuis 50 jours" at bounding box center [180, 249] width 190 height 14
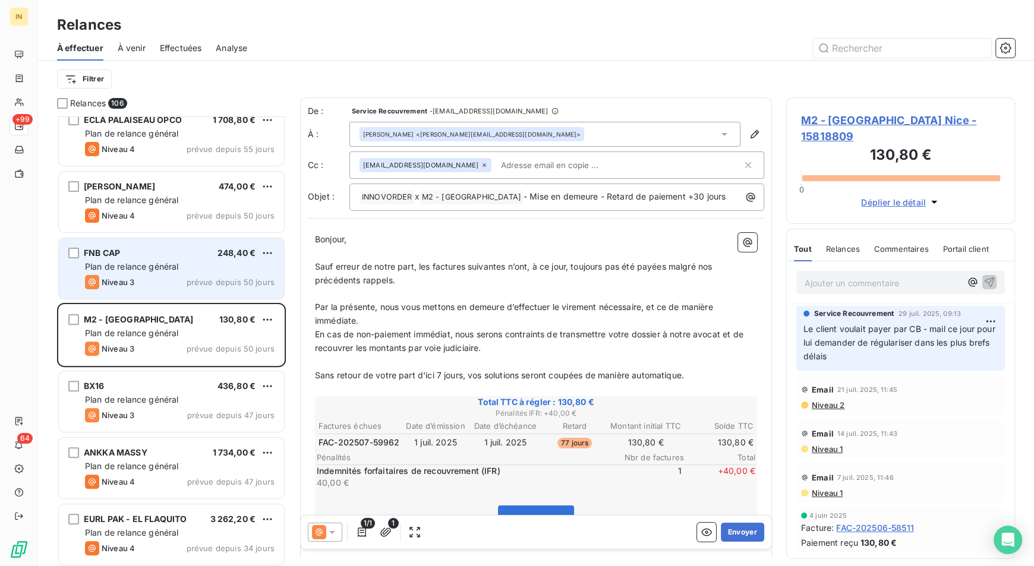
scroll to position [4938, 0]
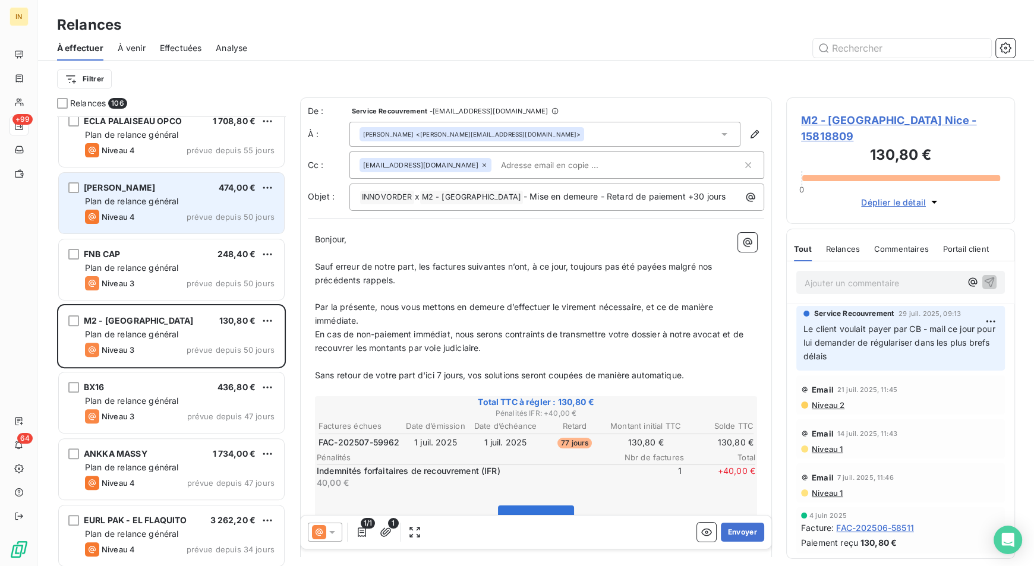
click at [191, 210] on div "Niveau 4 prévue depuis 50 jours" at bounding box center [180, 217] width 190 height 14
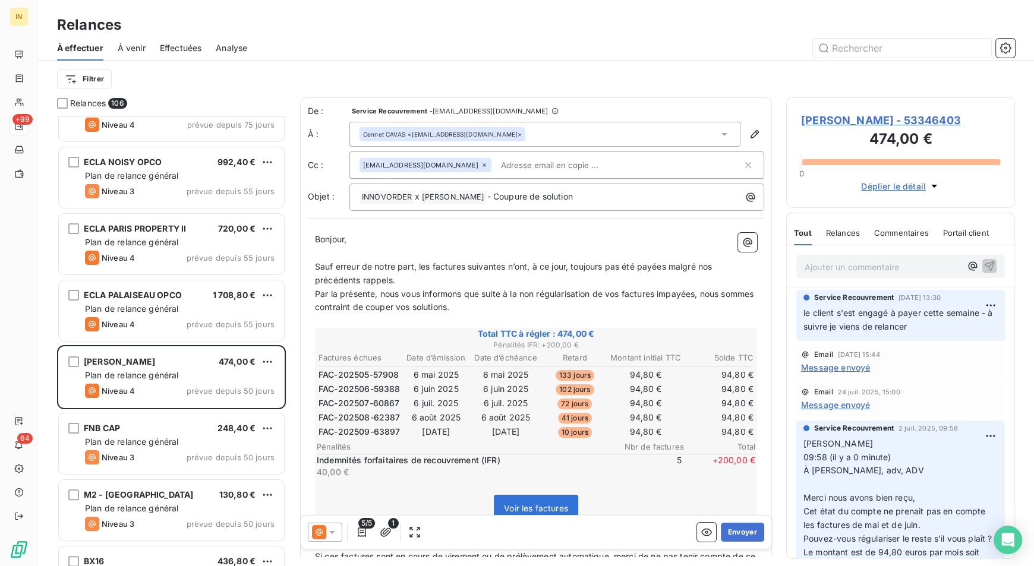
scroll to position [4754, 0]
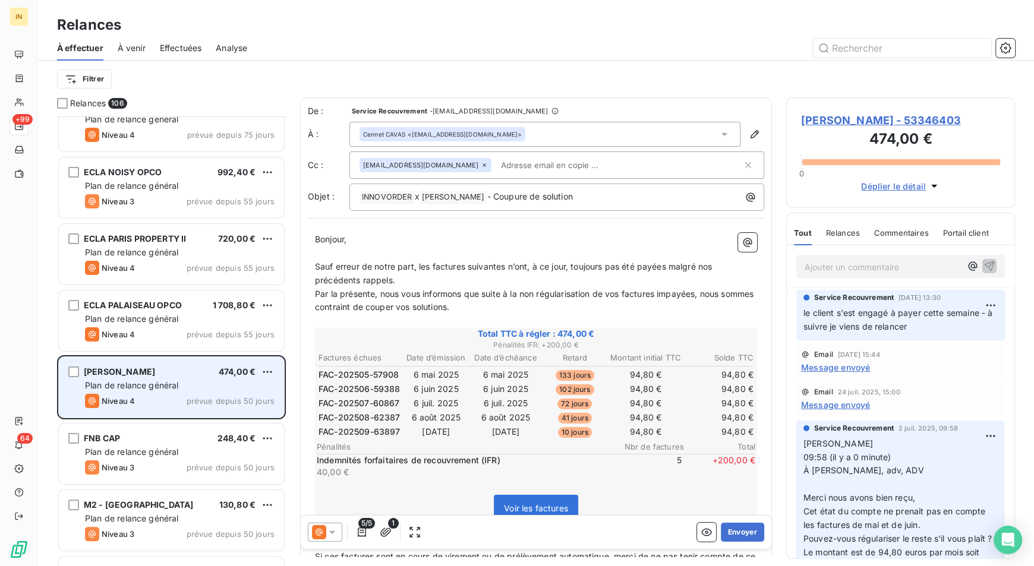
click at [167, 383] on span "Plan de relance général" at bounding box center [131, 385] width 93 height 10
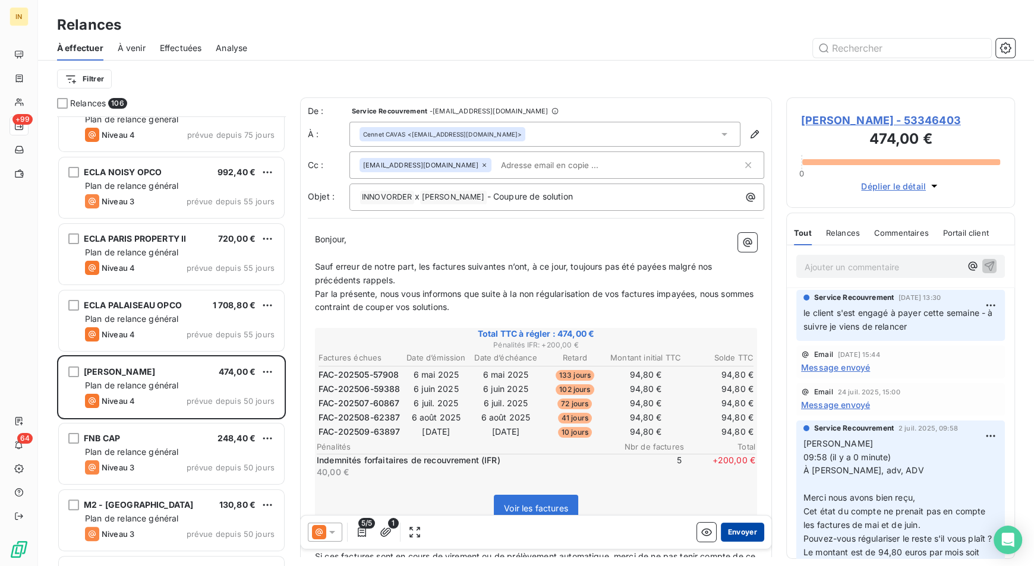
click at [747, 533] on button "Envoyer" at bounding box center [742, 532] width 43 height 19
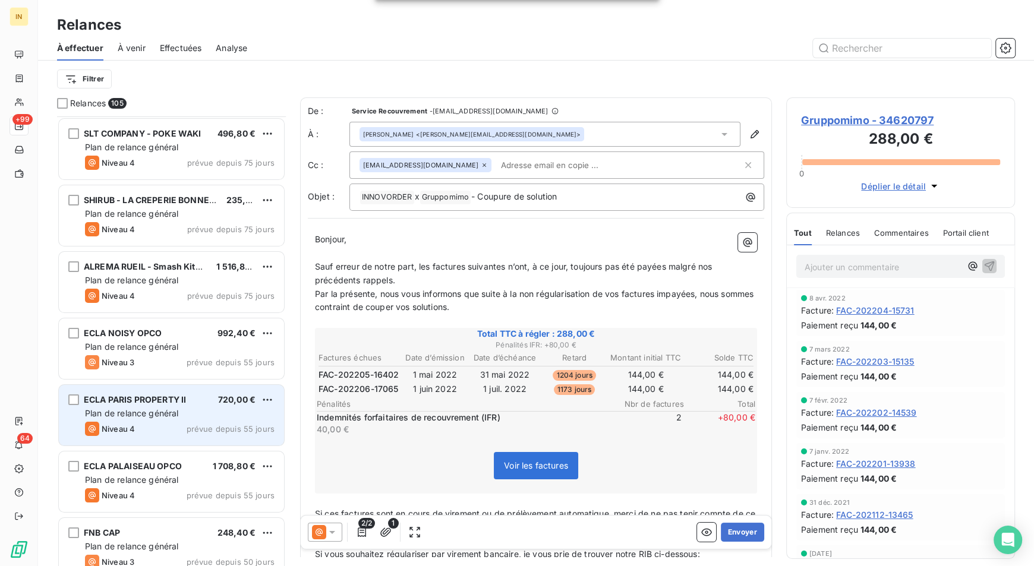
scroll to position [4592, 0]
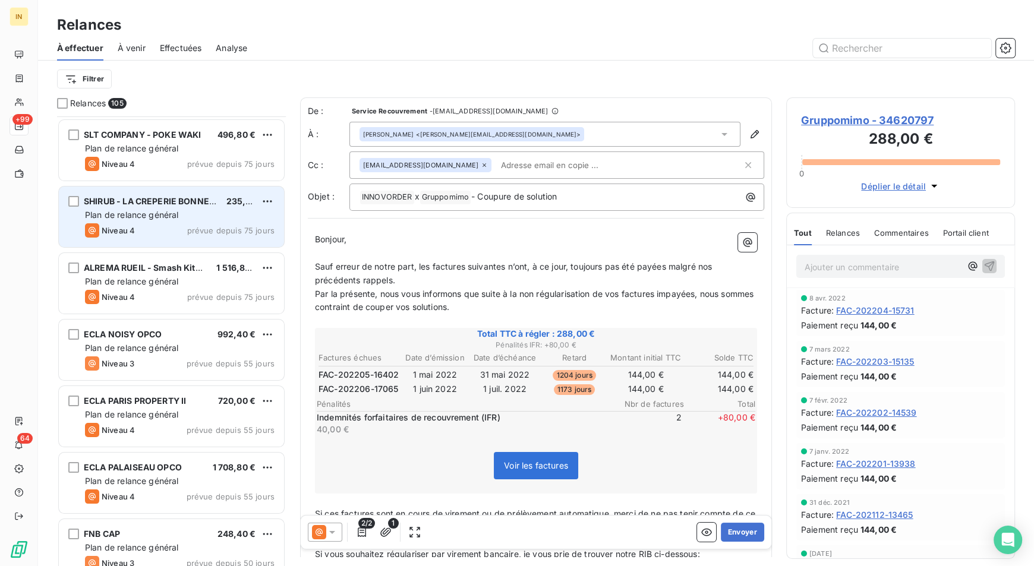
click at [168, 218] on span "Plan de relance général" at bounding box center [131, 215] width 93 height 10
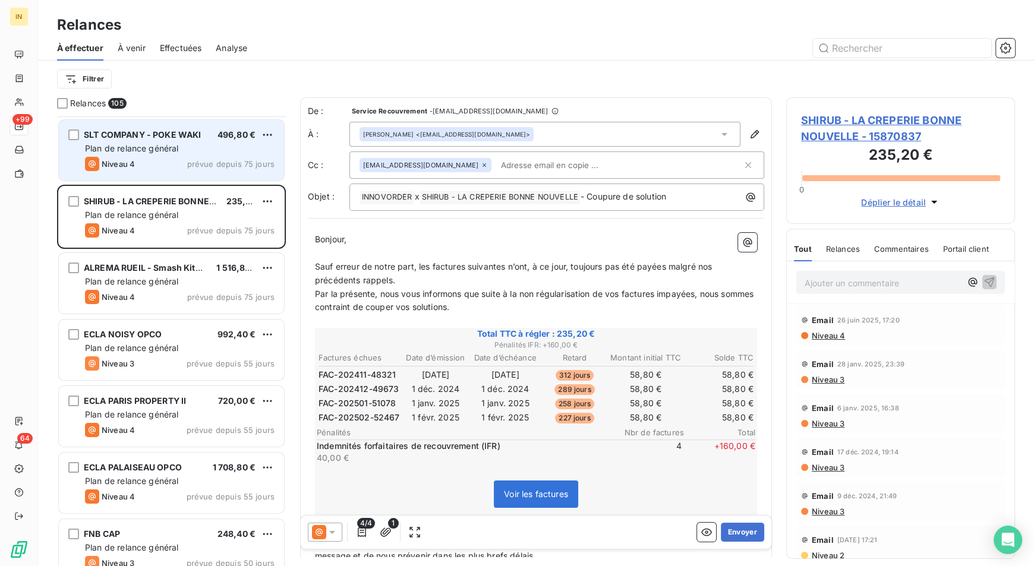
click at [182, 153] on div "Plan de relance général" at bounding box center [180, 149] width 190 height 12
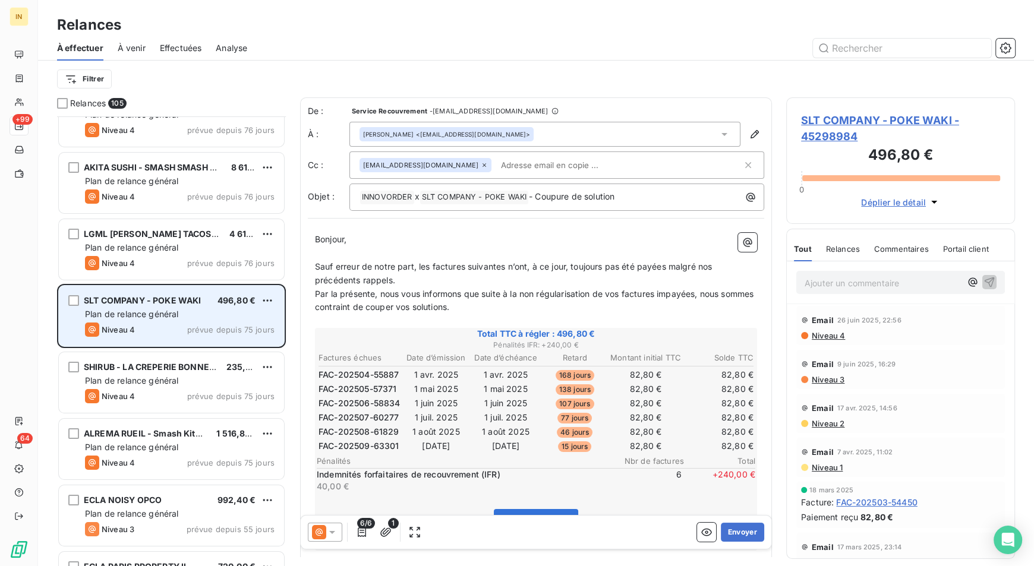
scroll to position [4425, 0]
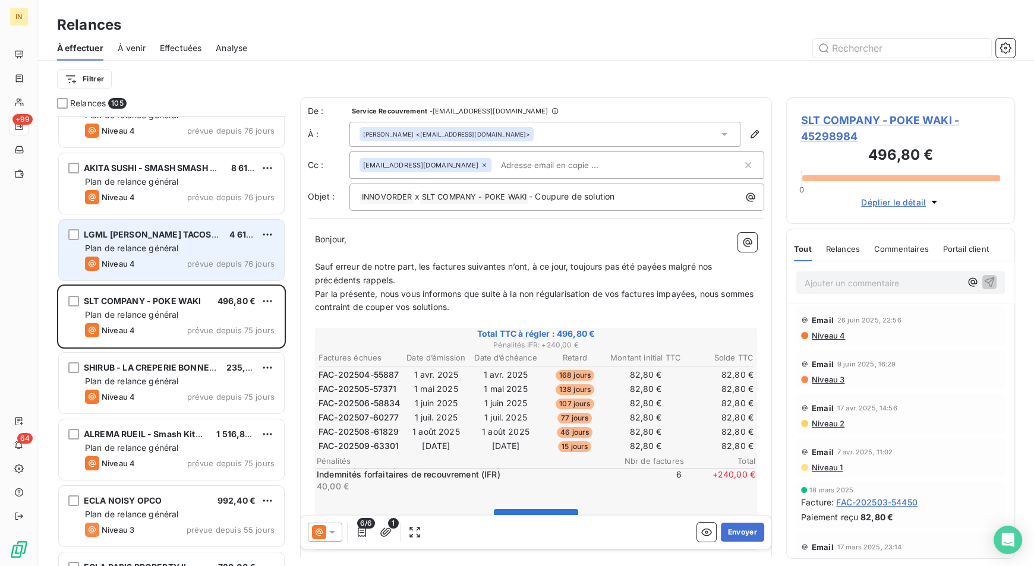
click at [182, 233] on span "LGML [PERSON_NAME] TACOS MARSEILLE VIEUX PORT" at bounding box center [199, 234] width 230 height 10
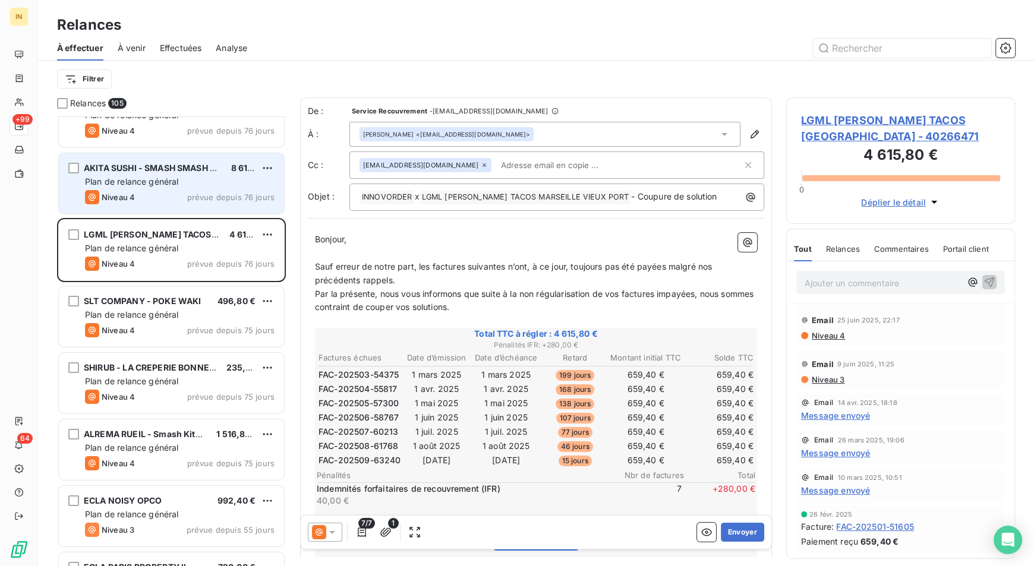
scroll to position [4375, 0]
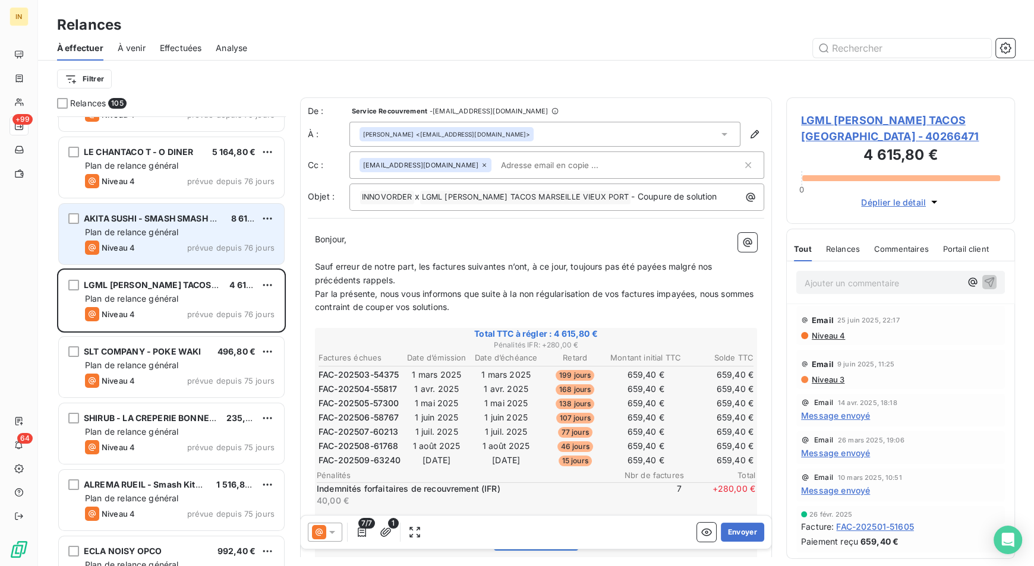
click at [171, 219] on span "AKITA SUSHI - SMASH SMASH SAINT GERMAIN EN LAYE" at bounding box center [200, 218] width 232 height 10
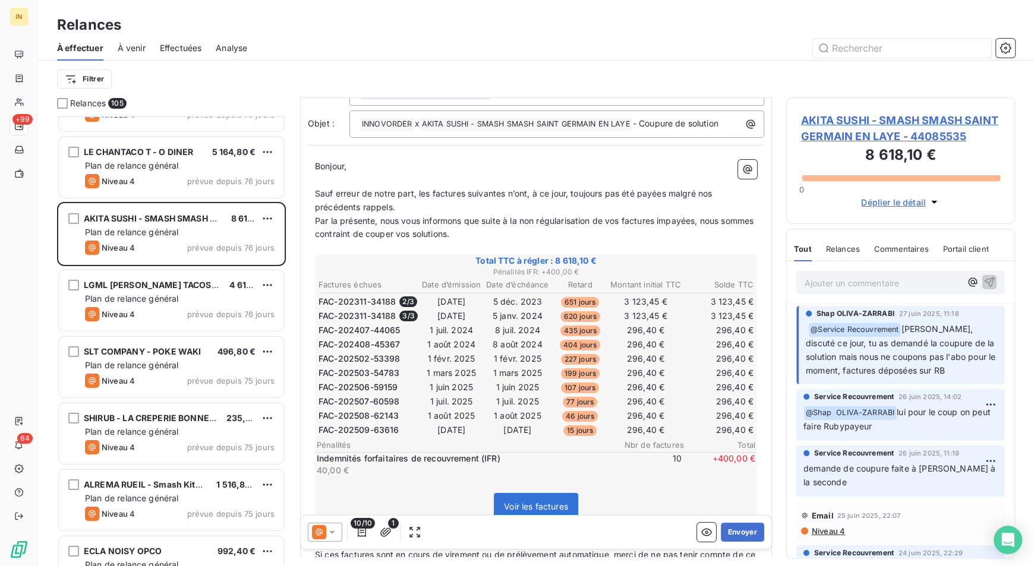
scroll to position [73, 0]
click at [859, 283] on p "Ajouter un commentaire ﻿" at bounding box center [883, 283] width 156 height 15
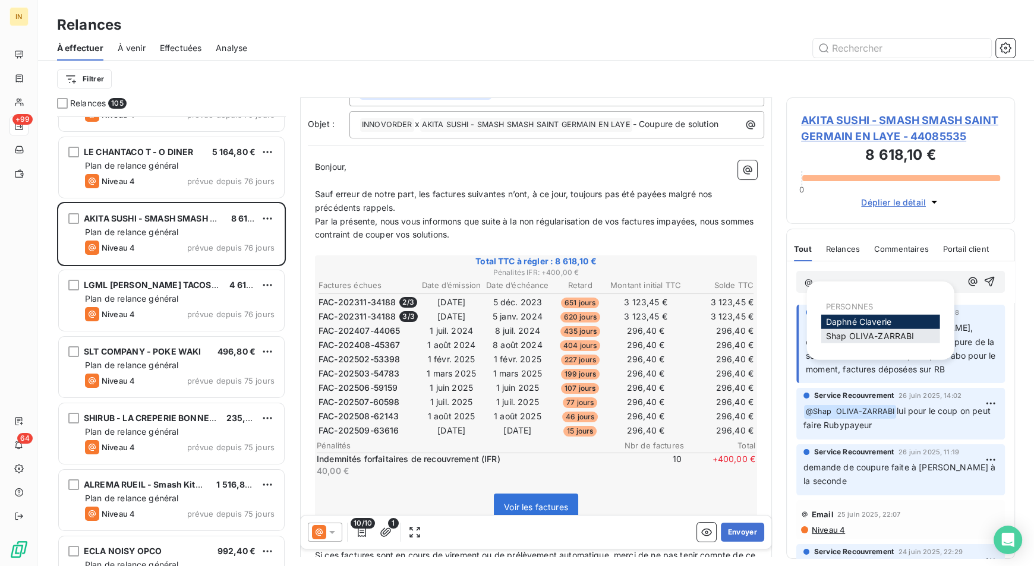
click at [865, 331] on span "Shap OLIVA-ZARRABI" at bounding box center [870, 336] width 89 height 10
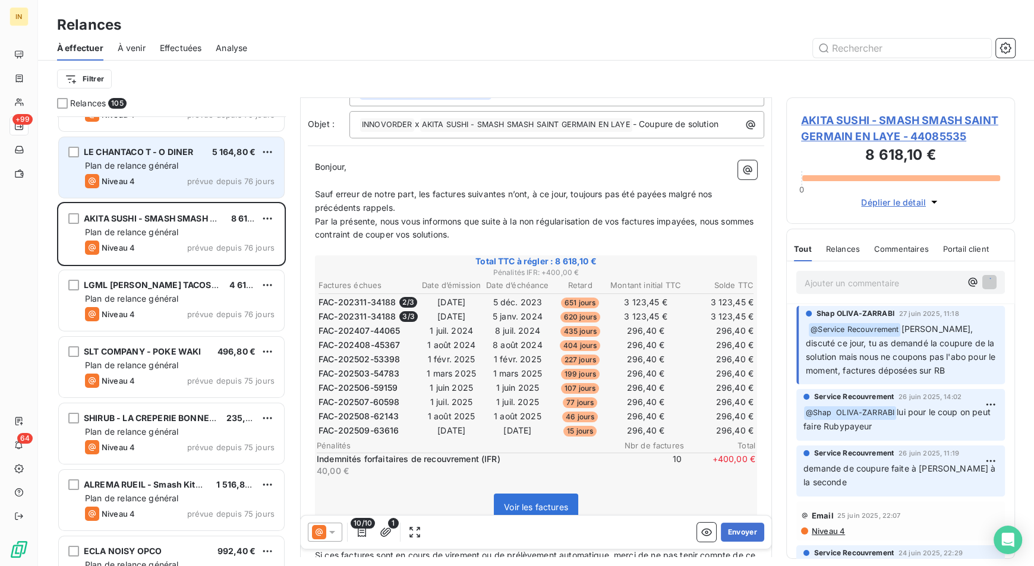
click at [190, 163] on div "Plan de relance général" at bounding box center [180, 166] width 190 height 12
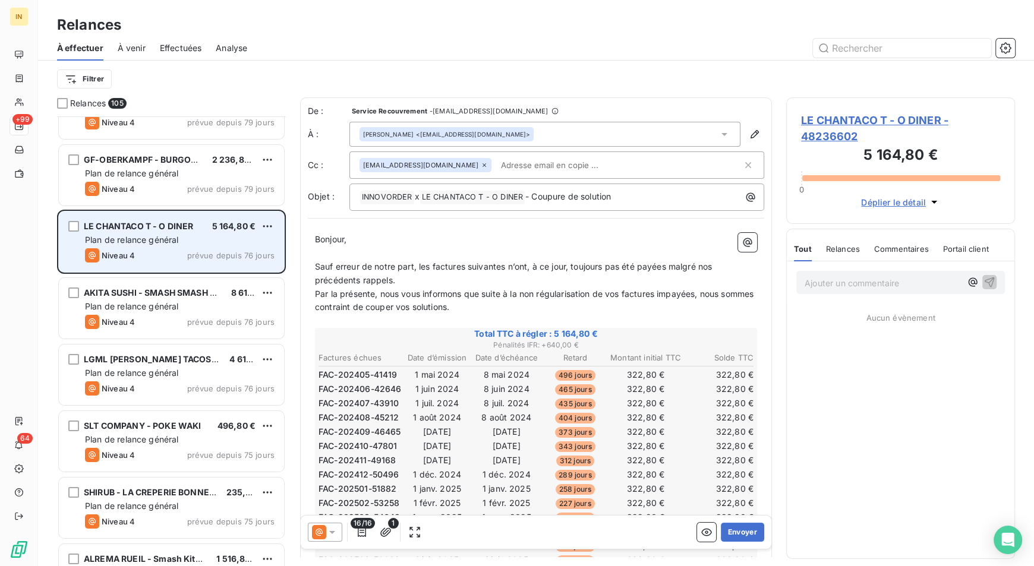
scroll to position [4299, 0]
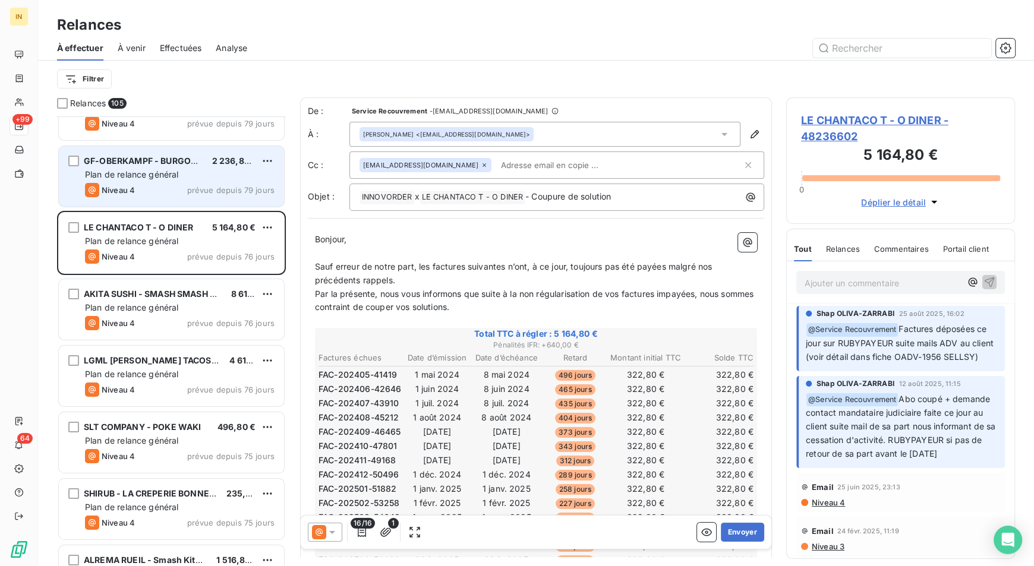
click at [181, 170] on div "Plan de relance général" at bounding box center [180, 175] width 190 height 12
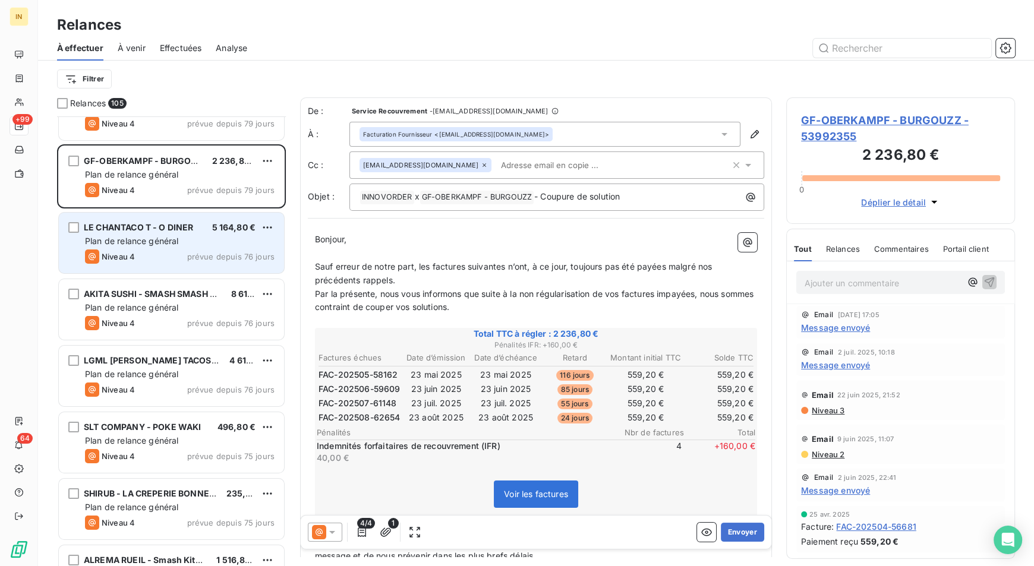
click at [177, 222] on span "LE CHANTACO T - O DINER" at bounding box center [138, 227] width 109 height 10
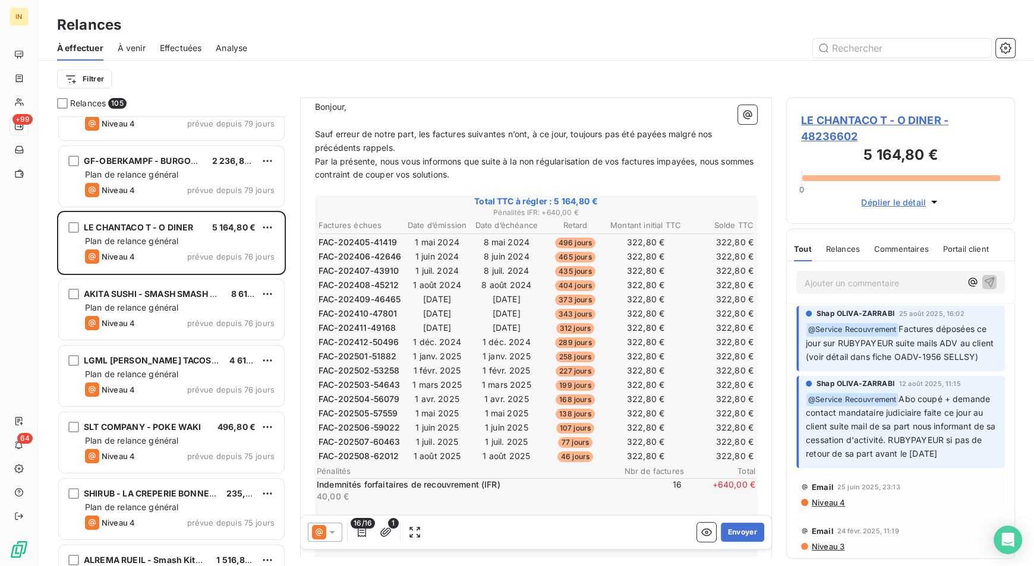
scroll to position [4194, 0]
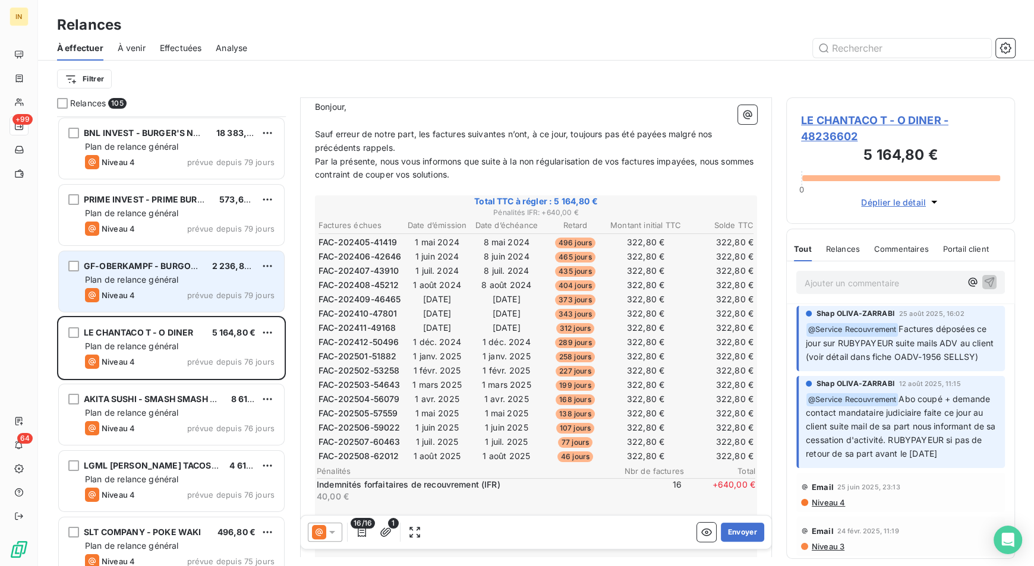
click at [159, 275] on span "Plan de relance général" at bounding box center [131, 280] width 93 height 10
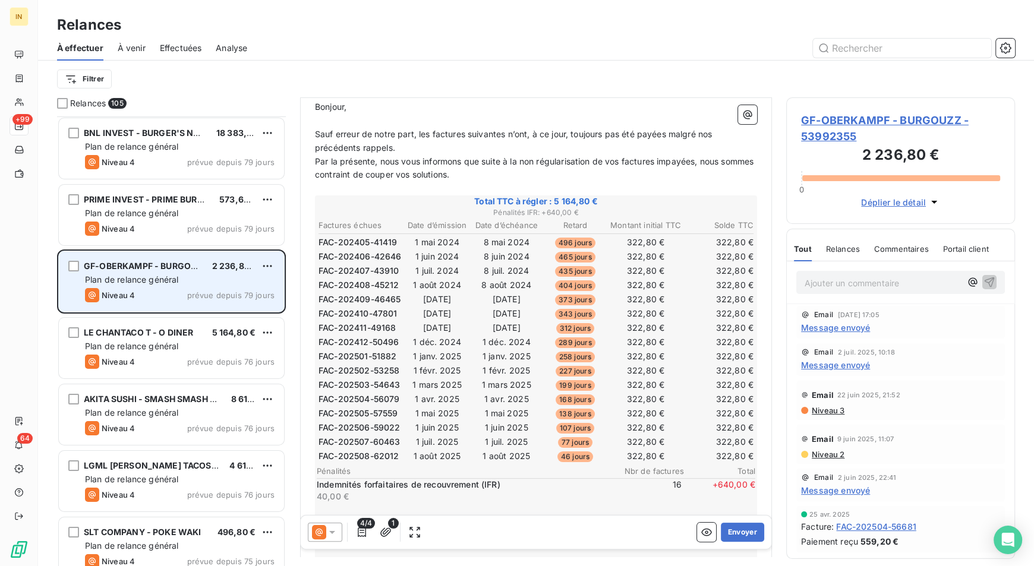
scroll to position [91, 0]
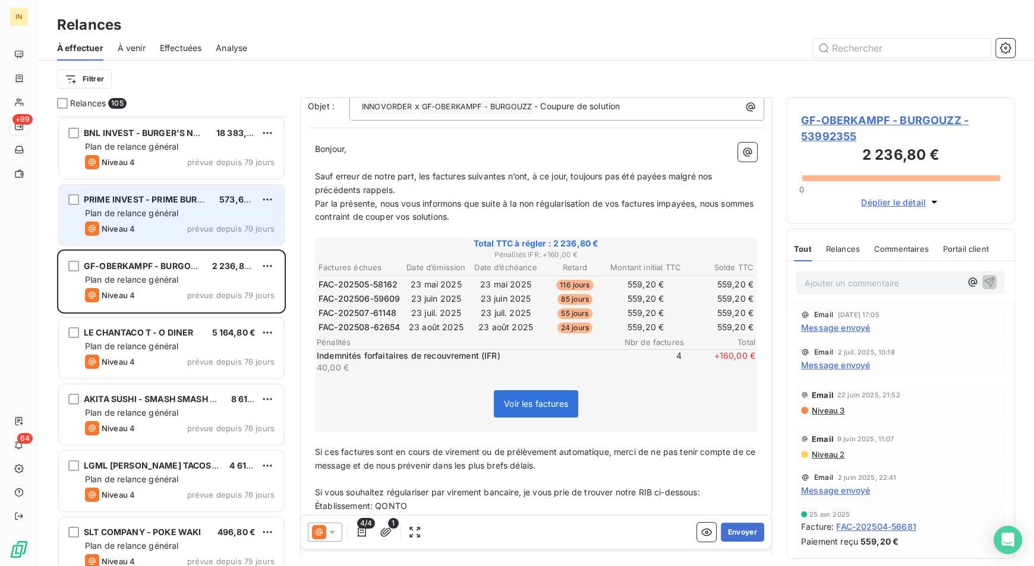
click at [171, 227] on div "Niveau 4 prévue depuis 79 jours" at bounding box center [180, 229] width 190 height 14
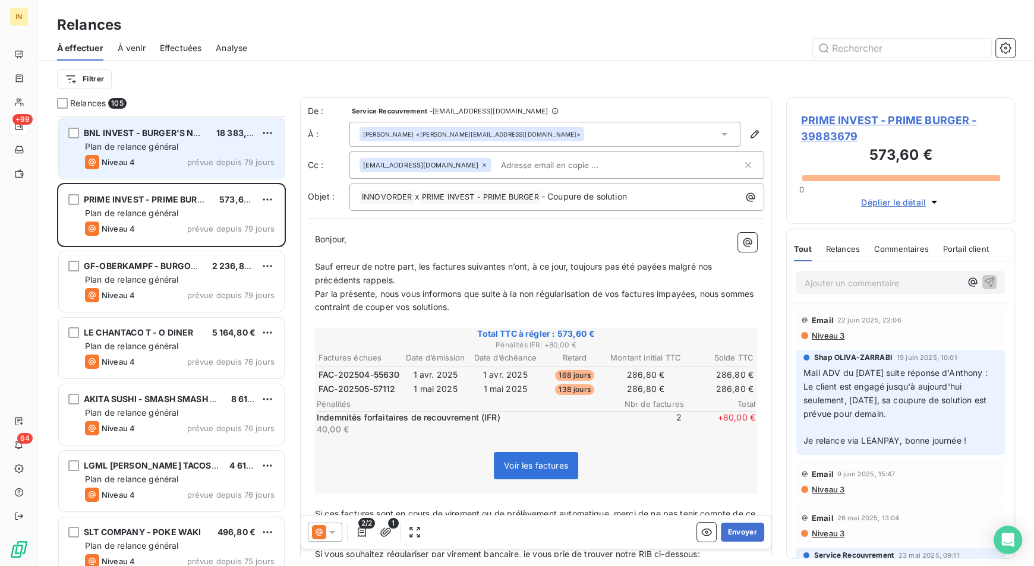
click at [168, 152] on div "Plan de relance général" at bounding box center [180, 147] width 190 height 12
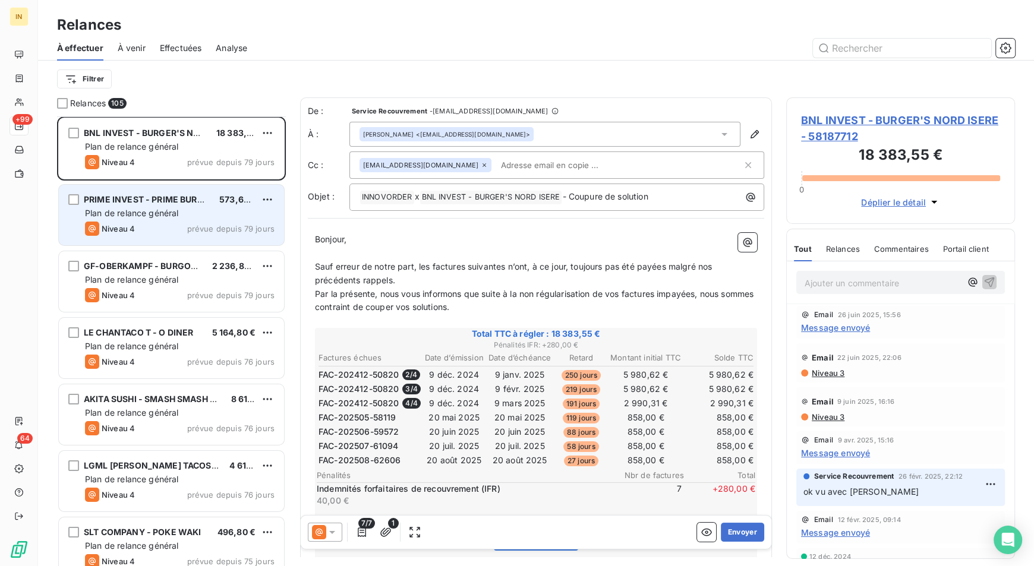
scroll to position [4062, 0]
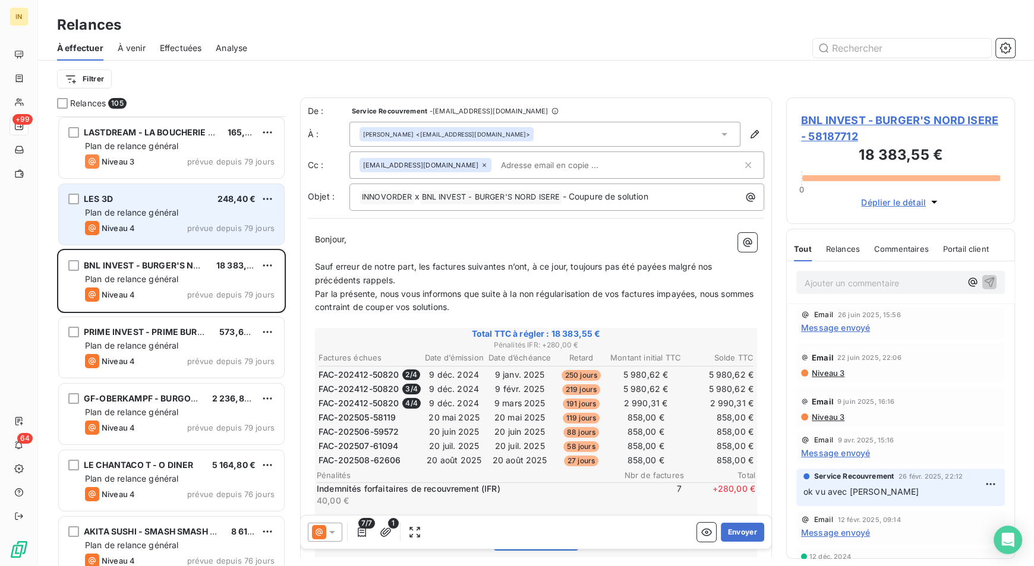
click at [201, 207] on div "Plan de relance général" at bounding box center [180, 213] width 190 height 12
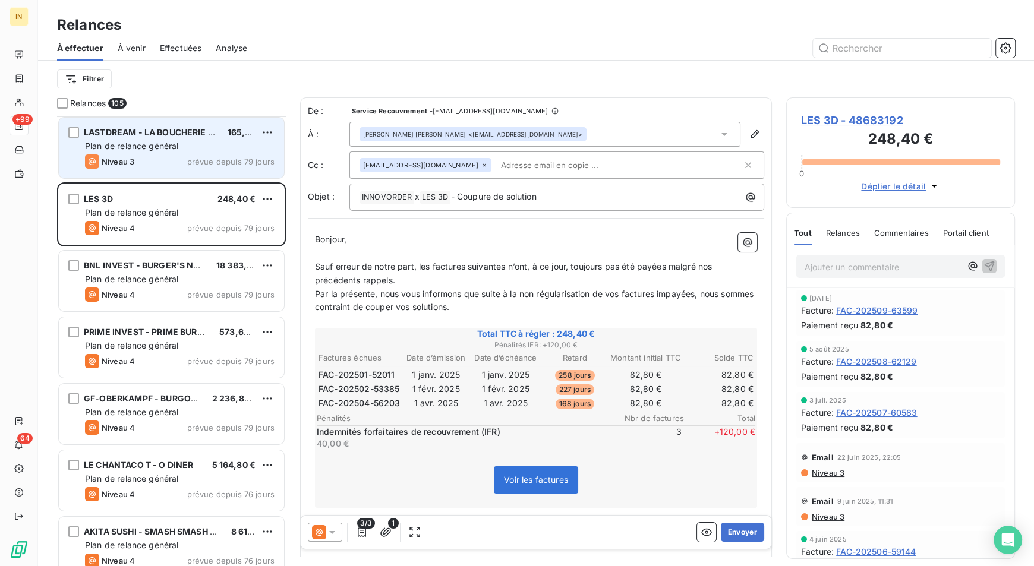
click at [197, 151] on div "Plan de relance général" at bounding box center [180, 146] width 190 height 12
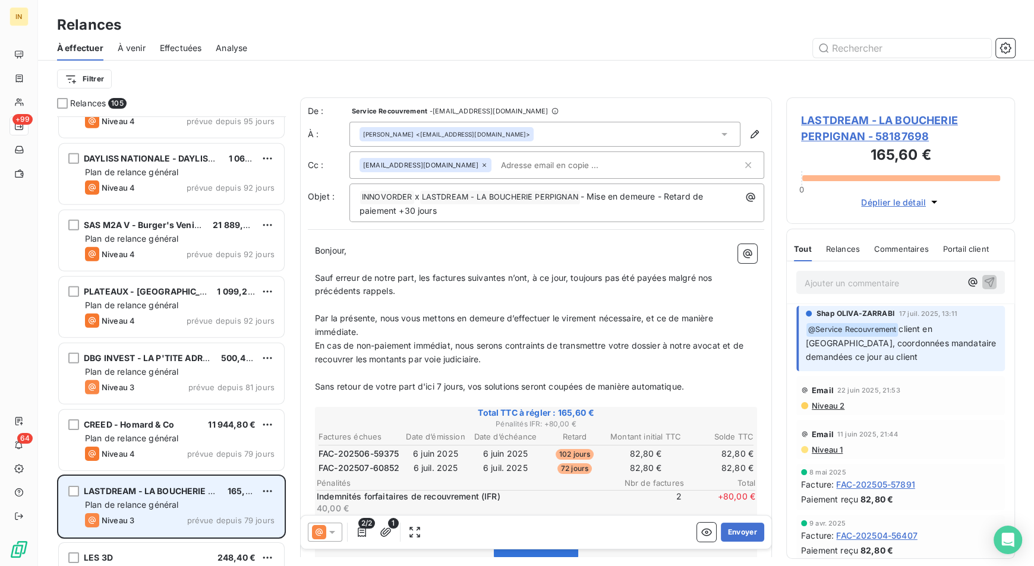
scroll to position [3701, 0]
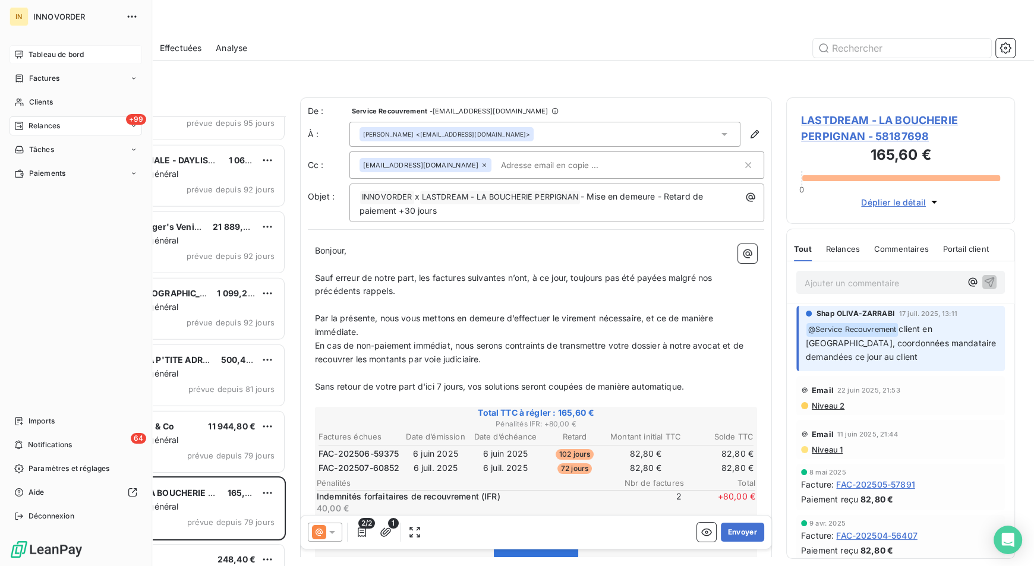
click at [21, 56] on icon at bounding box center [19, 55] width 10 height 10
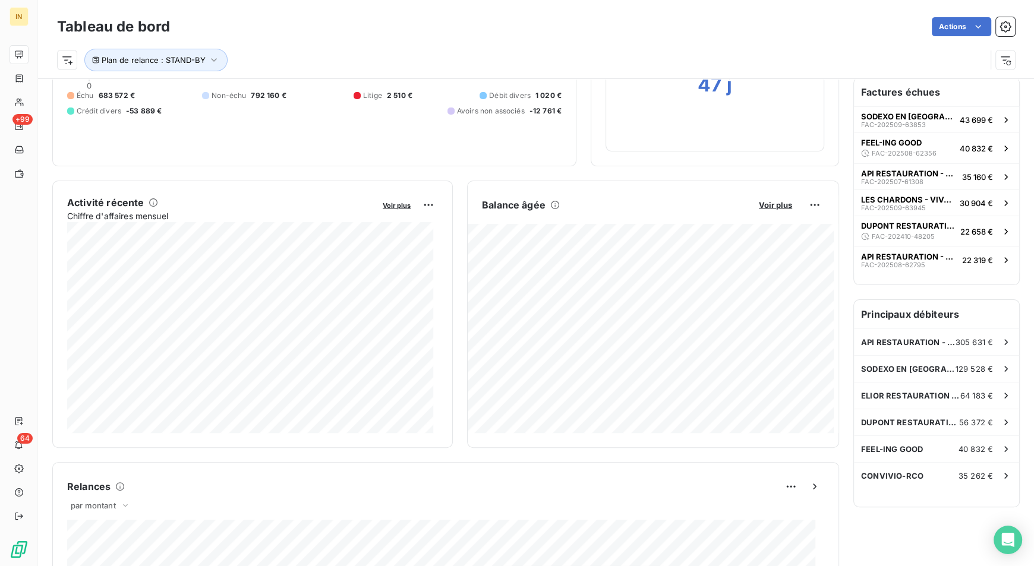
scroll to position [121, 0]
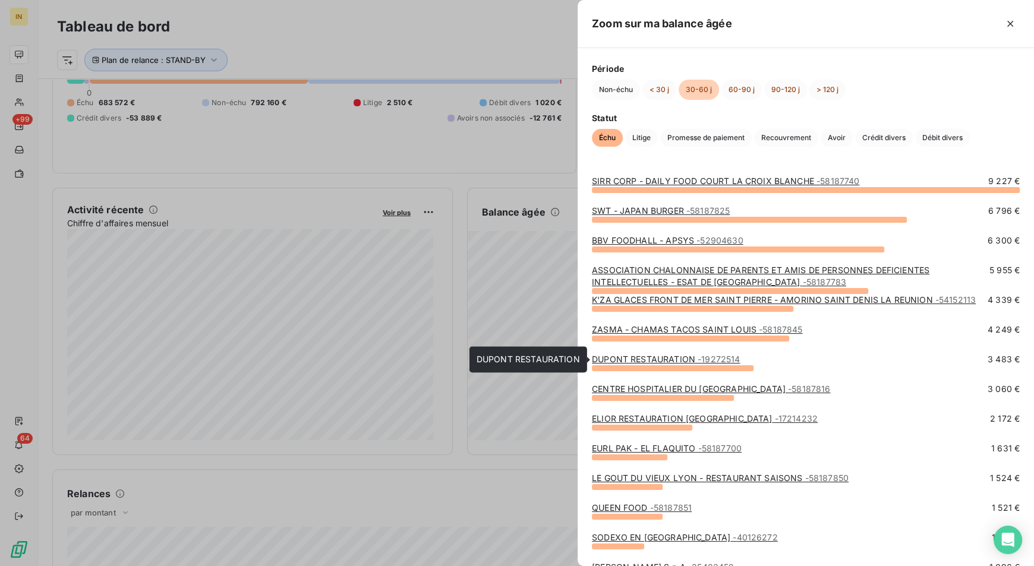
click at [639, 359] on link "DUPONT RESTAURATION - 19272514" at bounding box center [666, 359] width 148 height 10
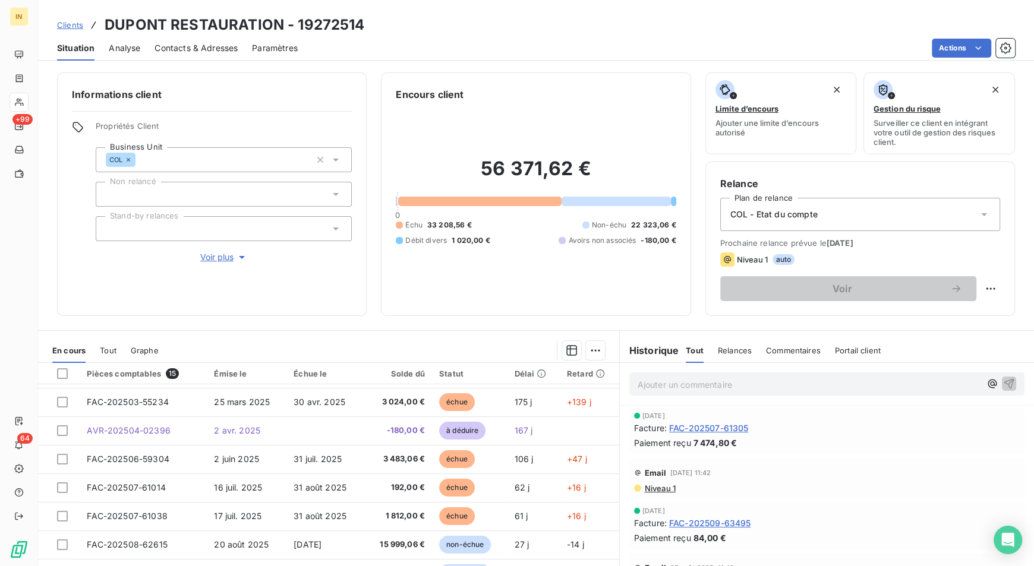
scroll to position [121, 0]
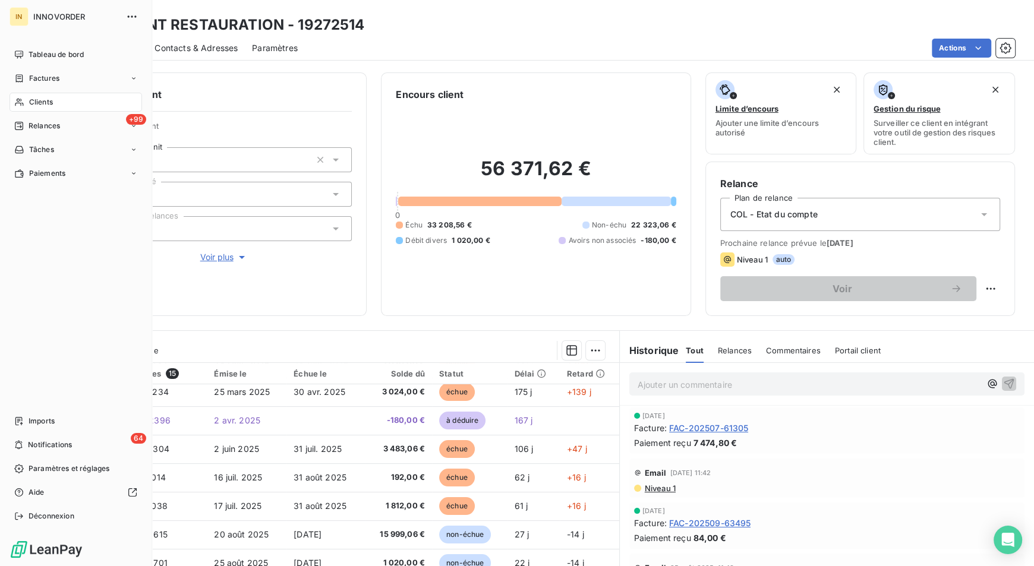
click at [28, 101] on div "Clients" at bounding box center [76, 102] width 133 height 19
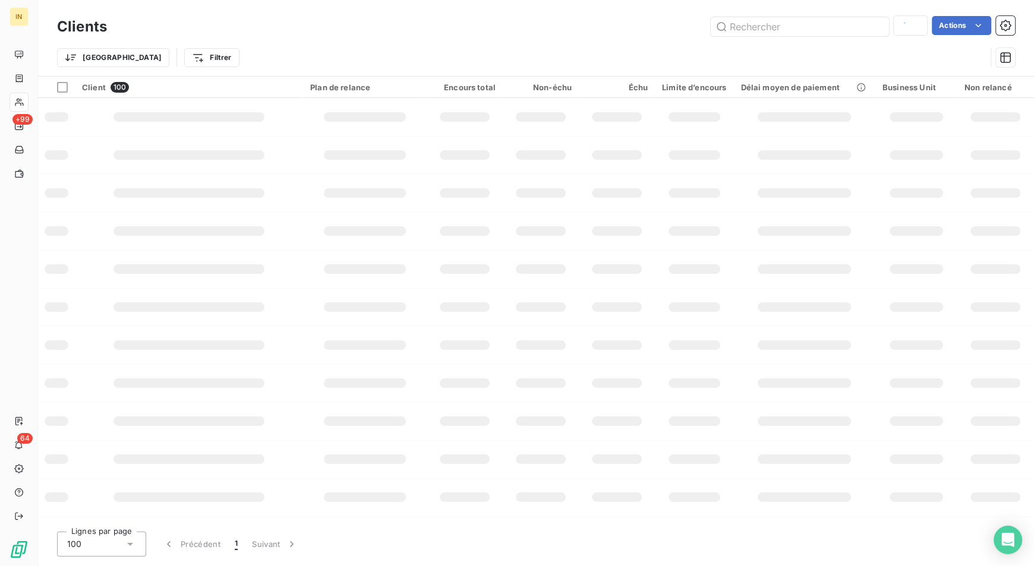
type input "convivio"
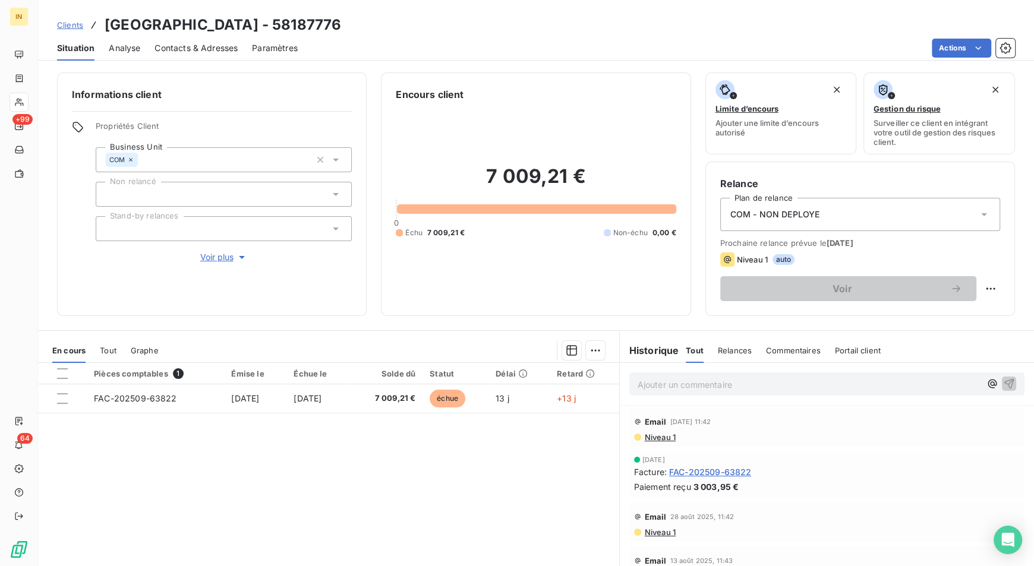
scroll to position [23, 0]
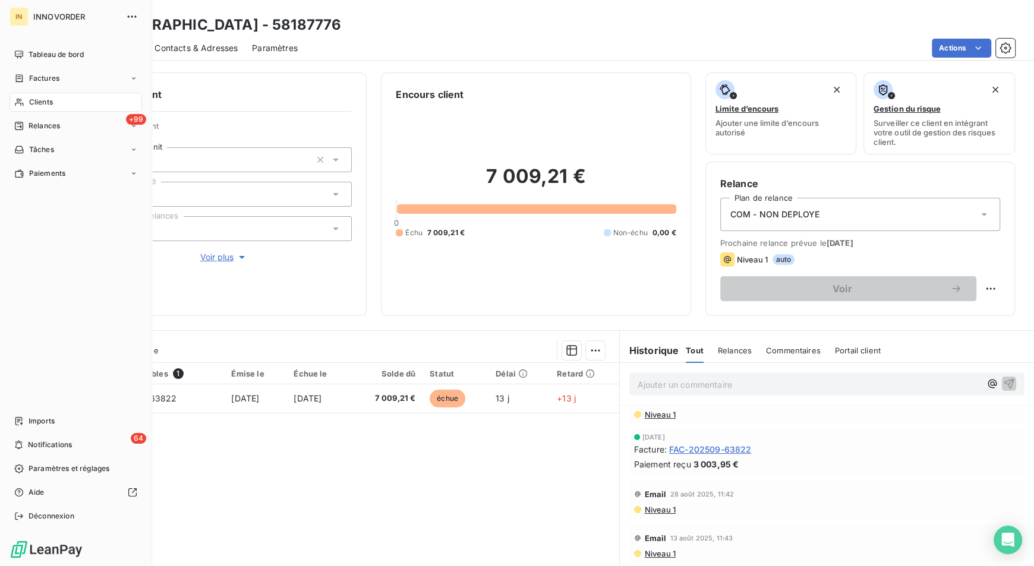
click at [23, 97] on icon at bounding box center [19, 102] width 10 height 10
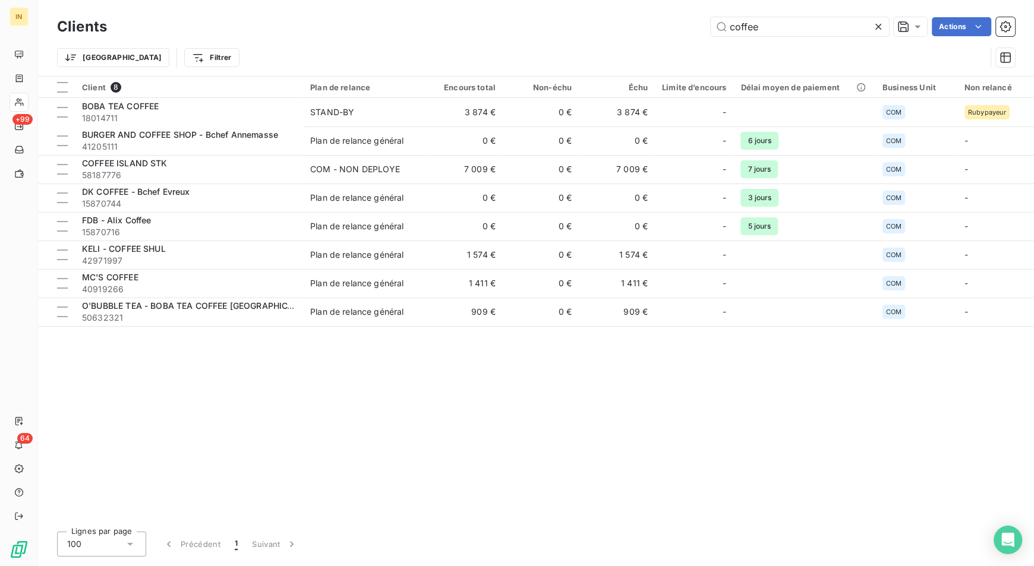
drag, startPoint x: 784, startPoint y: 24, endPoint x: 599, endPoint y: 48, distance: 187.0
click at [599, 48] on div "Clients coffee Actions Trier Filtrer" at bounding box center [536, 45] width 958 height 62
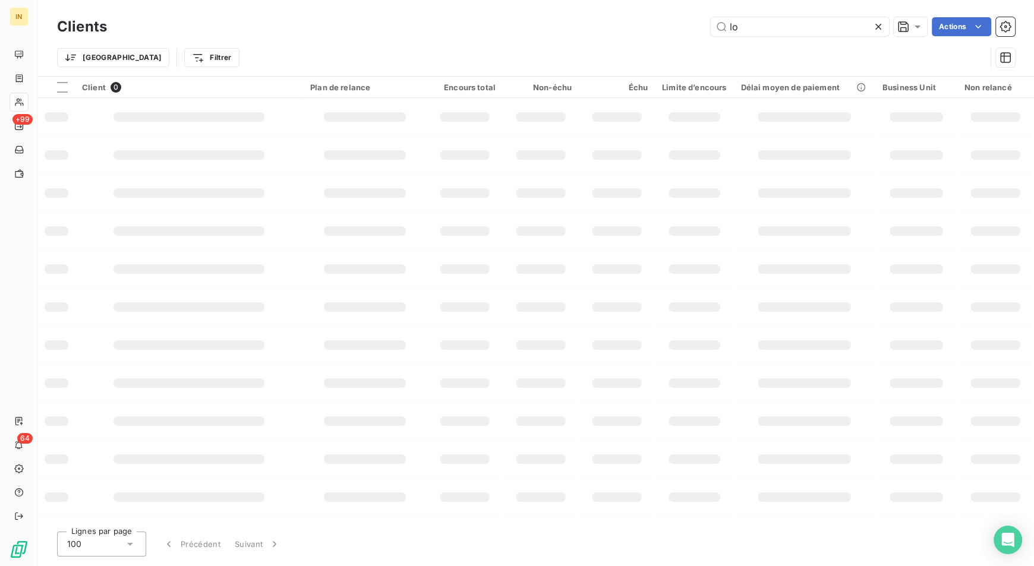
type input "l"
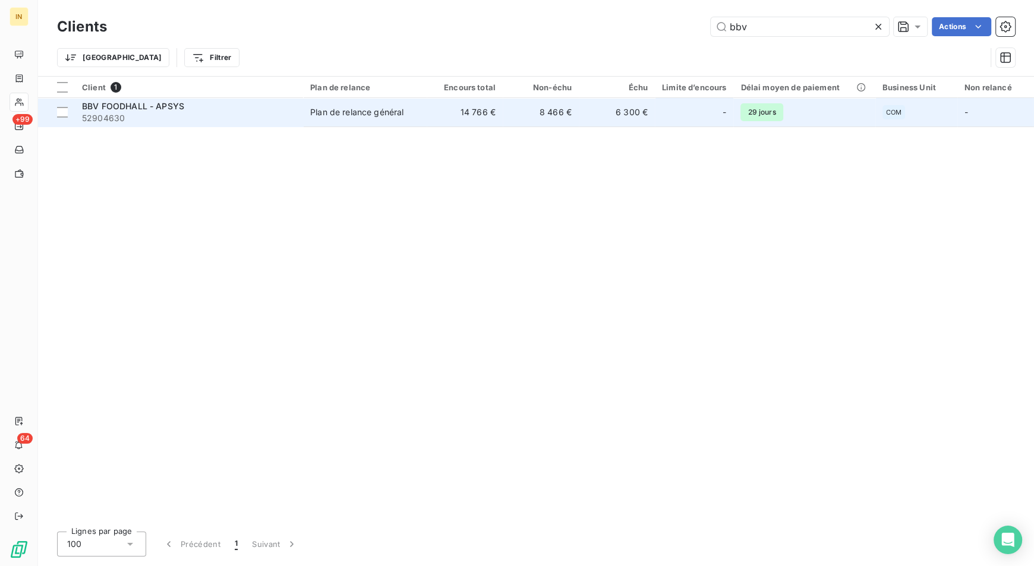
type input "bbv"
click at [301, 108] on td "BBV FOODHALL - APSYS 52904630" at bounding box center [189, 112] width 228 height 29
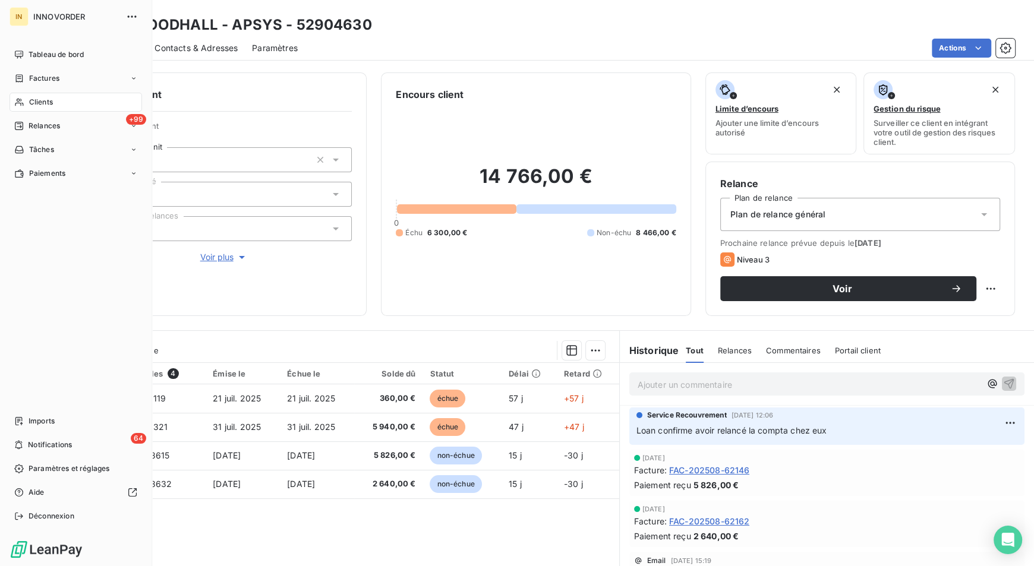
click at [31, 100] on span "Clients" at bounding box center [41, 102] width 24 height 11
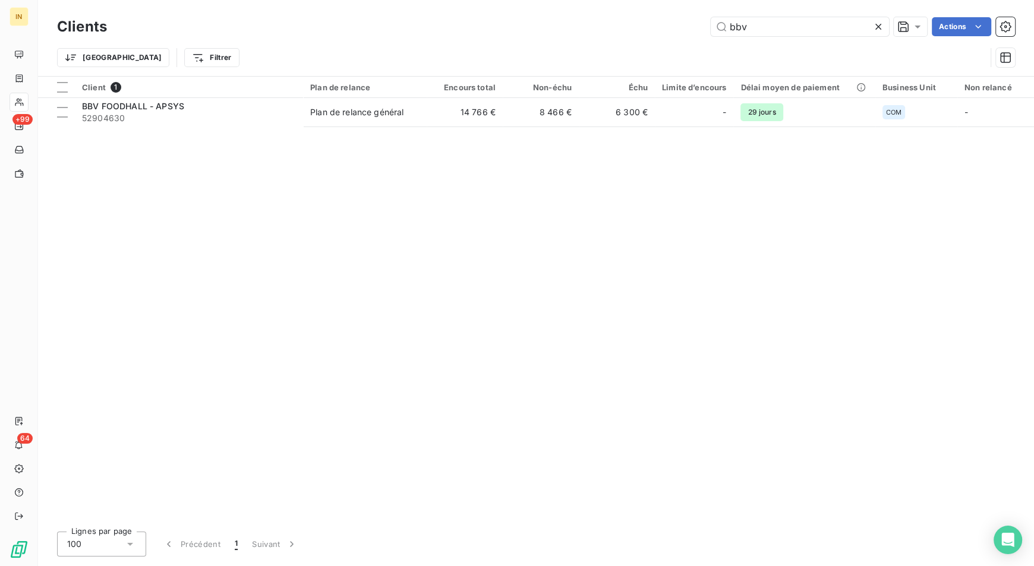
drag, startPoint x: 754, startPoint y: 27, endPoint x: 667, endPoint y: 43, distance: 88.2
click at [667, 43] on div "Clients bbv Actions Trier Filtrer" at bounding box center [536, 45] width 958 height 62
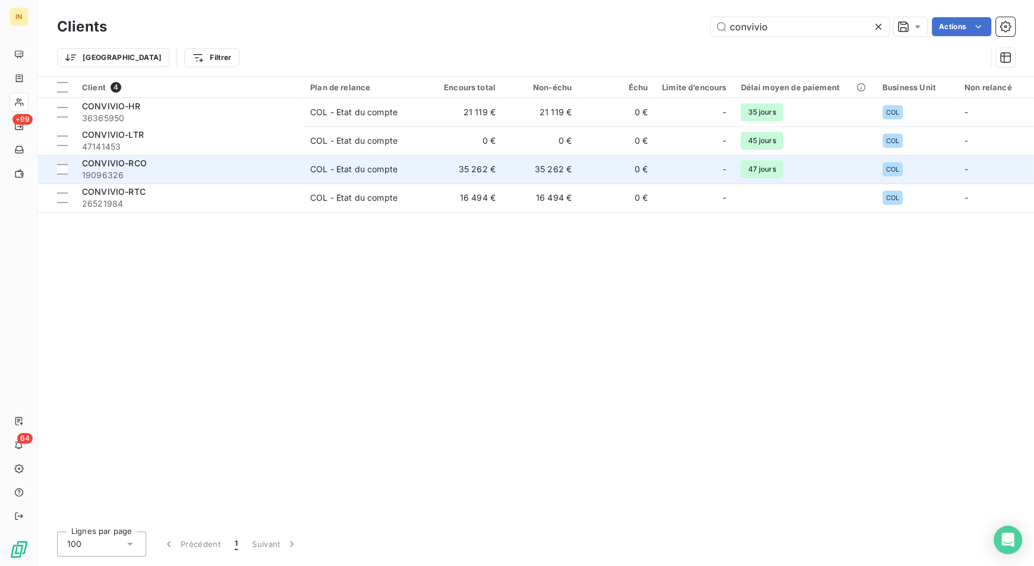
type input "convivio"
click at [206, 171] on span "19096326" at bounding box center [189, 175] width 214 height 12
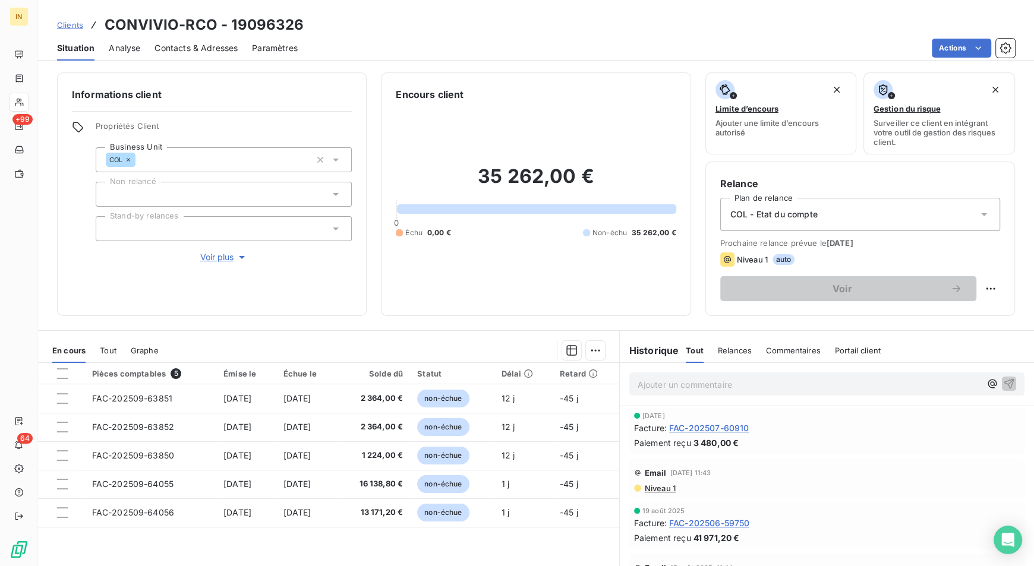
click at [836, 247] on span "[DATE]" at bounding box center [840, 243] width 27 height 10
drag, startPoint x: 474, startPoint y: 172, endPoint x: 576, endPoint y: 171, distance: 101.6
click at [576, 171] on h2 "35 262,00 €" at bounding box center [536, 183] width 280 height 36
drag, startPoint x: 601, startPoint y: 172, endPoint x: 430, endPoint y: 174, distance: 171.2
click at [430, 174] on h2 "35 262,00 €" at bounding box center [536, 183] width 280 height 36
